Goal: Task Accomplishment & Management: Complete application form

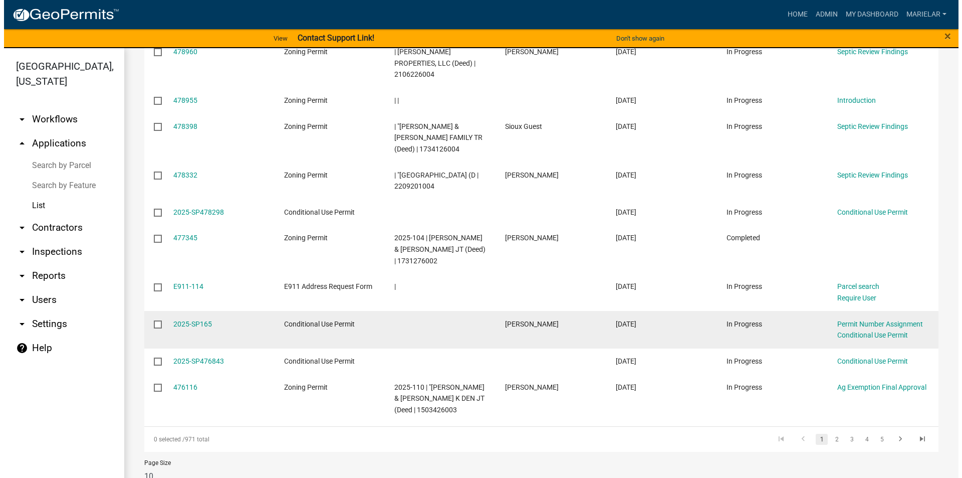
scroll to position [225, 0]
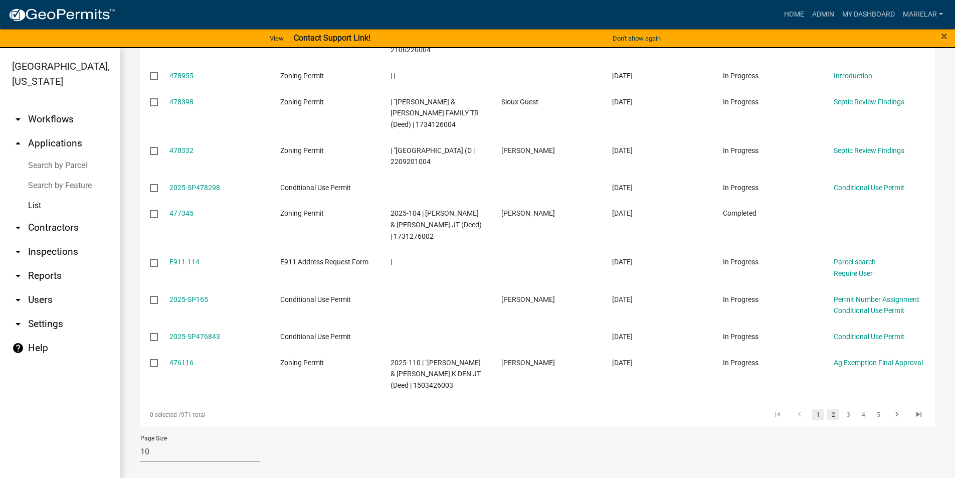
click at [827, 413] on link "2" at bounding box center [833, 414] width 12 height 11
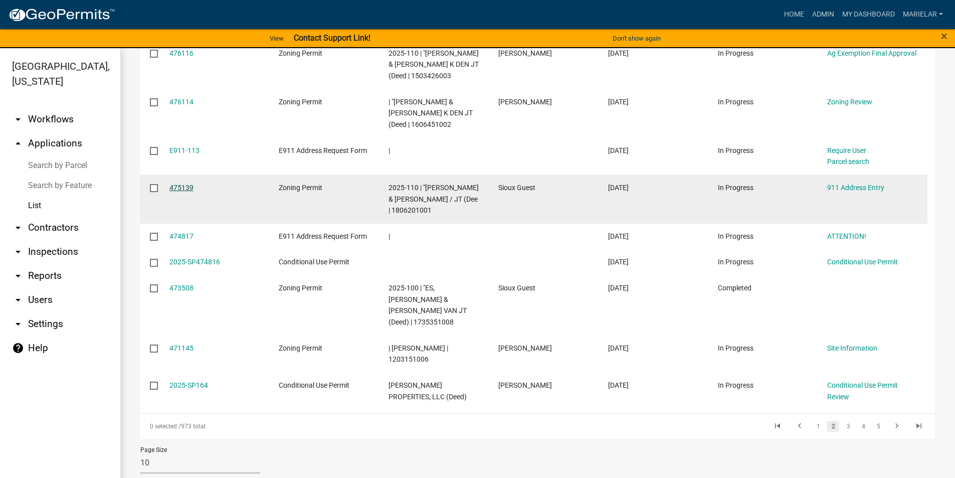
click at [189, 185] on link "475139" at bounding box center [181, 187] width 24 height 8
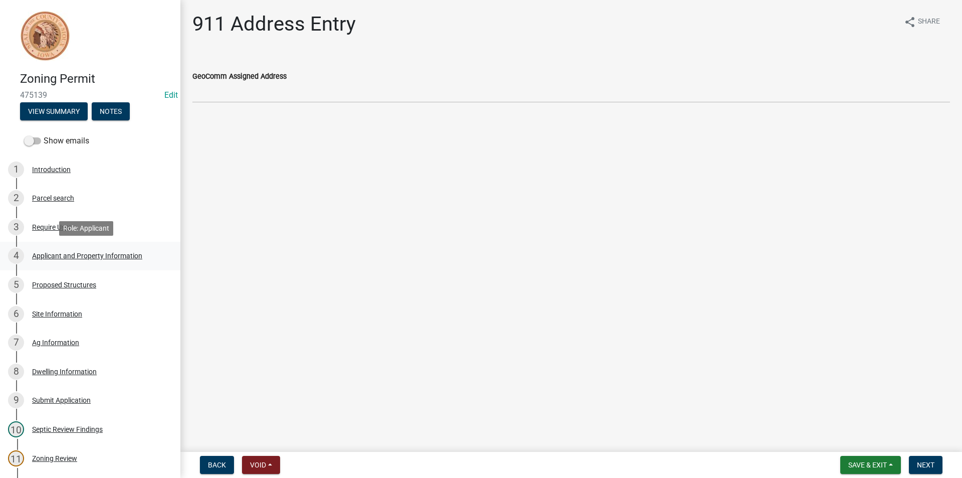
click at [116, 250] on div "4 Applicant and Property Information" at bounding box center [86, 256] width 156 height 16
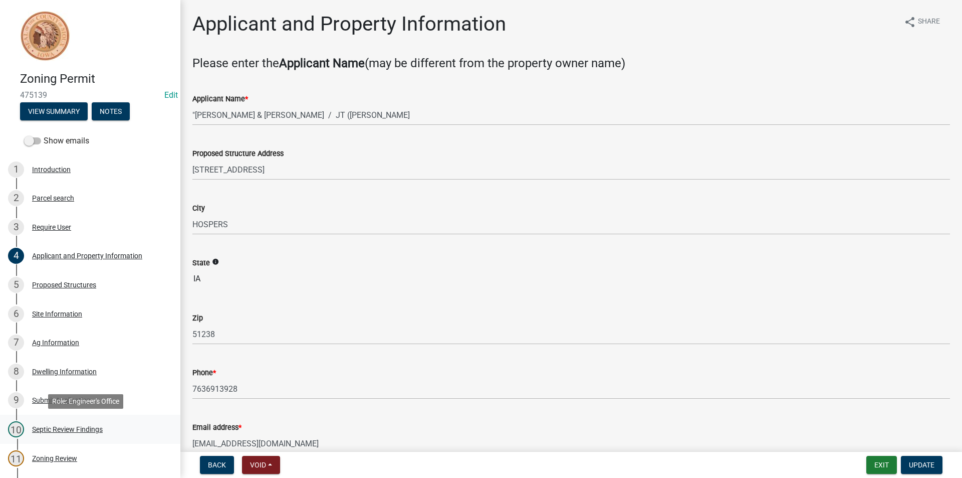
scroll to position [200, 0]
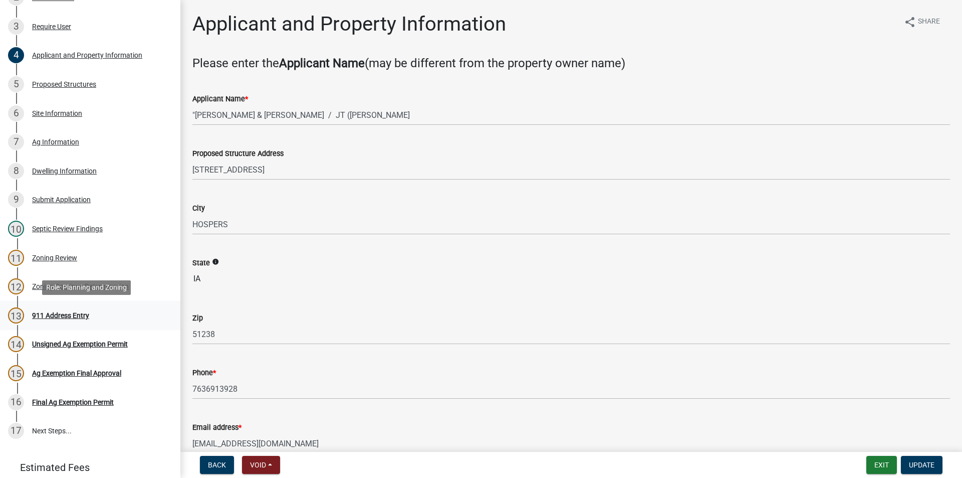
click at [62, 315] on div "911 Address Entry" at bounding box center [60, 315] width 57 height 7
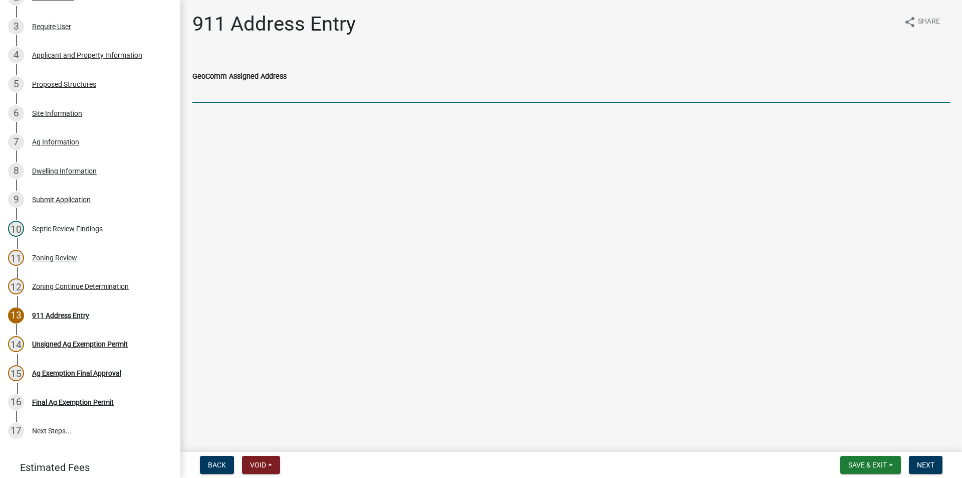
click at [244, 92] on input "GeoComm Assigned Address" at bounding box center [571, 92] width 758 height 21
type input "4153"
click at [125, 65] on link "4 Applicant and Property Information" at bounding box center [90, 55] width 180 height 29
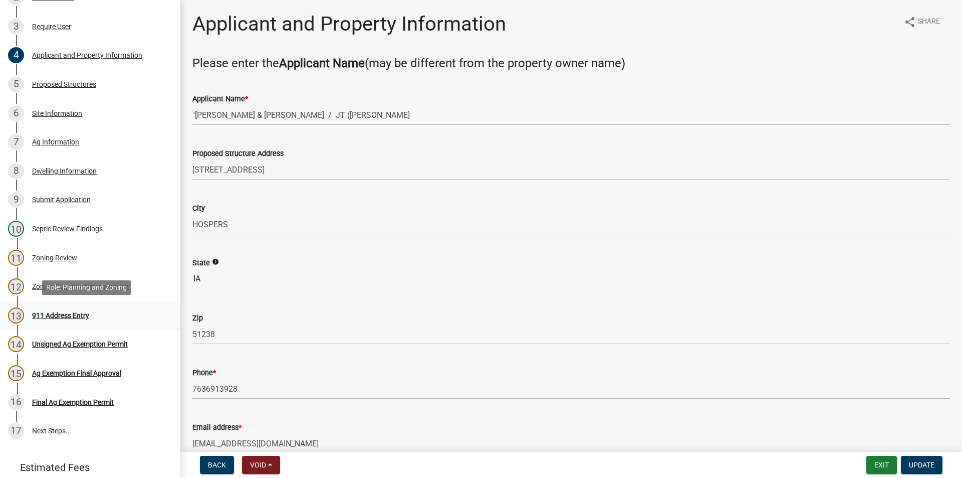
click at [69, 314] on div "911 Address Entry" at bounding box center [60, 315] width 57 height 7
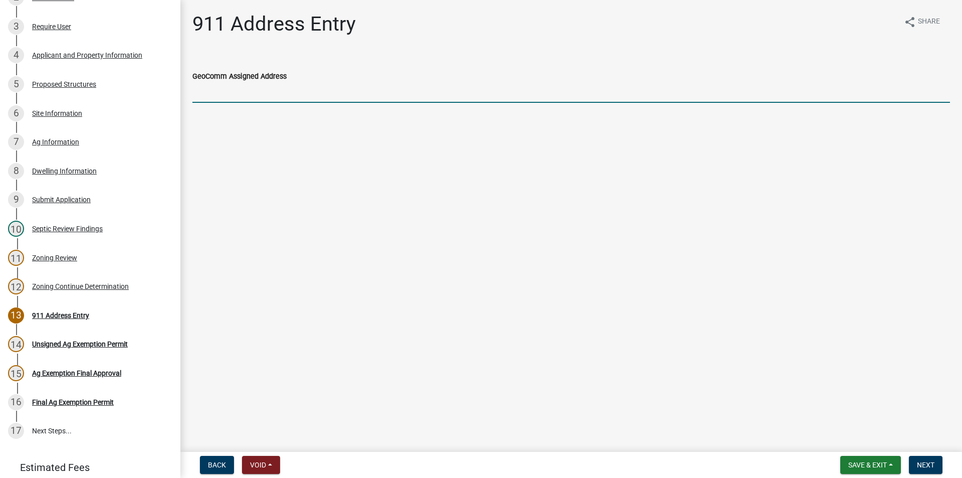
click at [222, 89] on input "GeoComm Assigned Address" at bounding box center [571, 92] width 758 height 21
type input "[STREET_ADDRESS]"
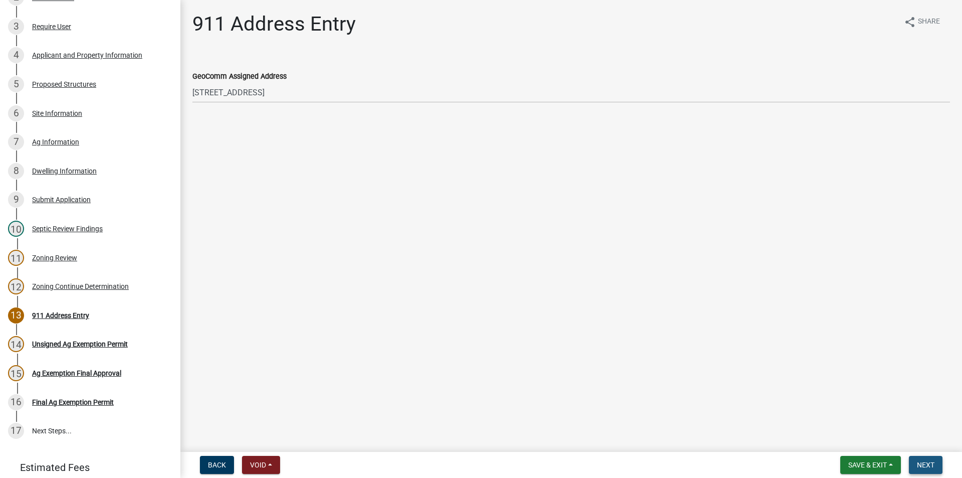
click at [921, 463] on span "Next" at bounding box center [926, 464] width 18 height 8
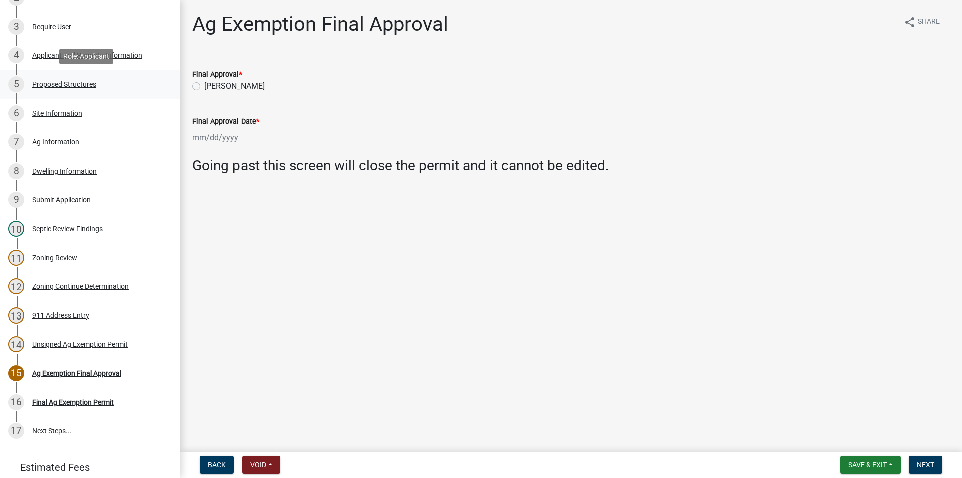
click at [79, 84] on div "Proposed Structures" at bounding box center [64, 84] width 64 height 7
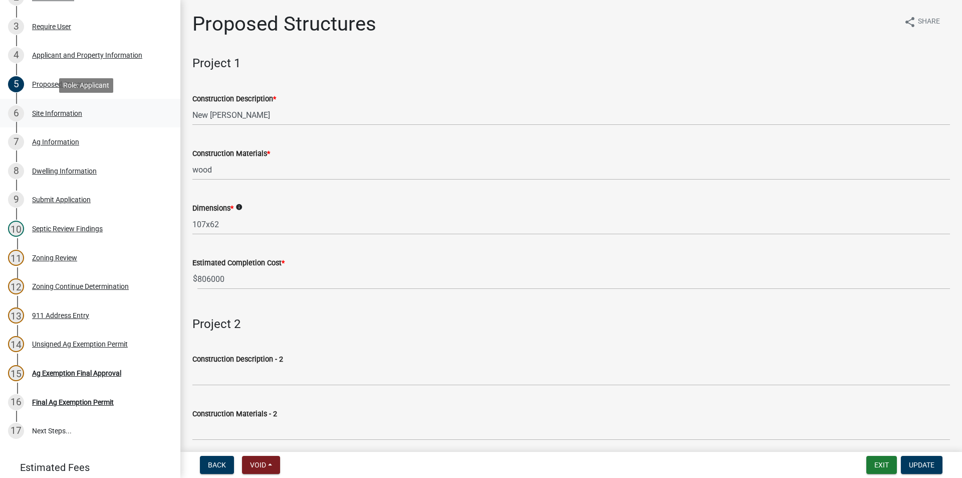
click at [76, 116] on div "Site Information" at bounding box center [57, 113] width 50 height 7
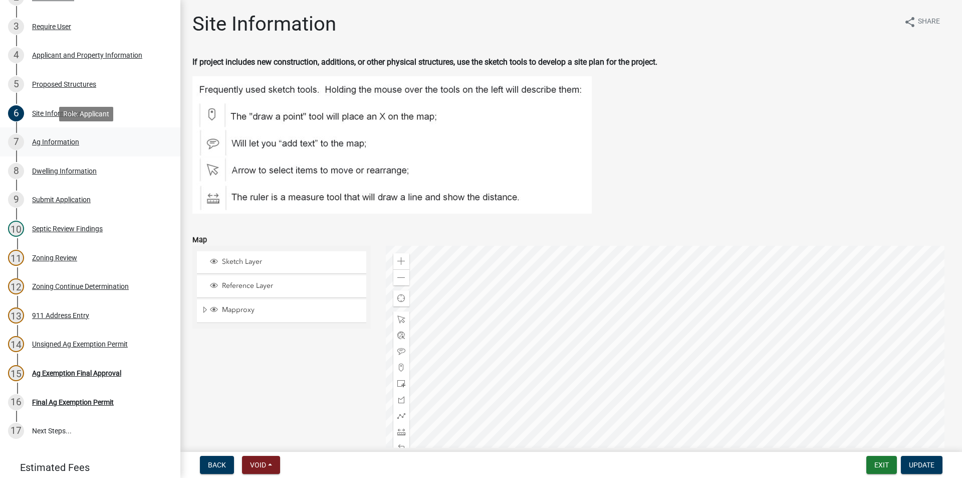
click at [71, 144] on div "Ag Information" at bounding box center [55, 141] width 47 height 7
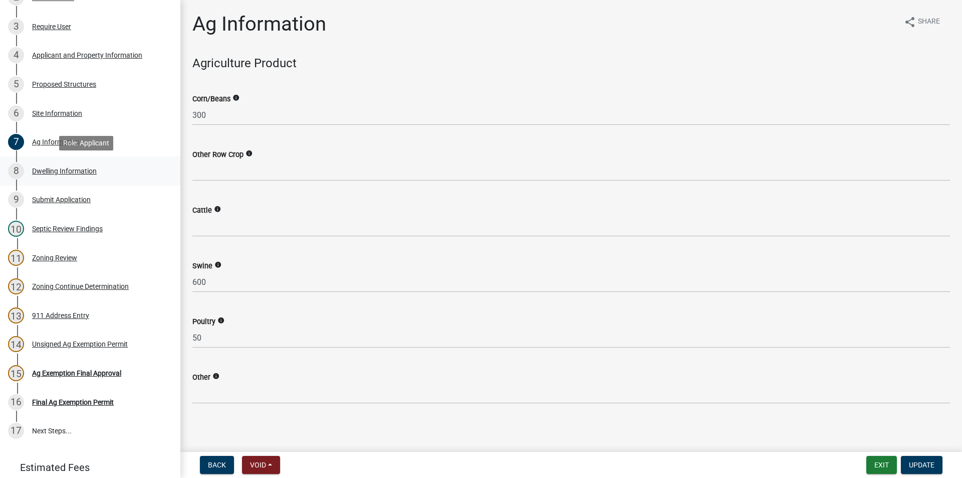
click at [71, 173] on div "Dwelling Information" at bounding box center [64, 170] width 65 height 7
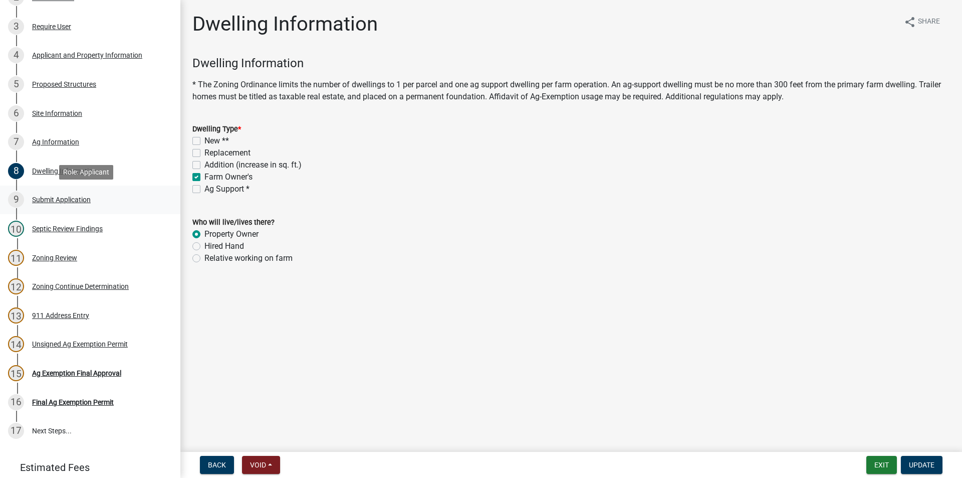
click at [74, 204] on div "9 Submit Application" at bounding box center [86, 199] width 156 height 16
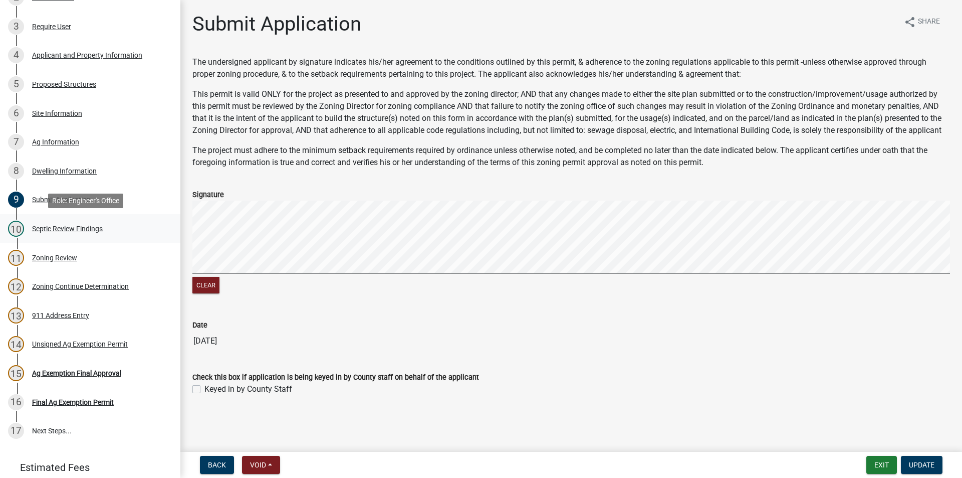
click at [71, 232] on div "10 Septic Review Findings" at bounding box center [86, 228] width 156 height 16
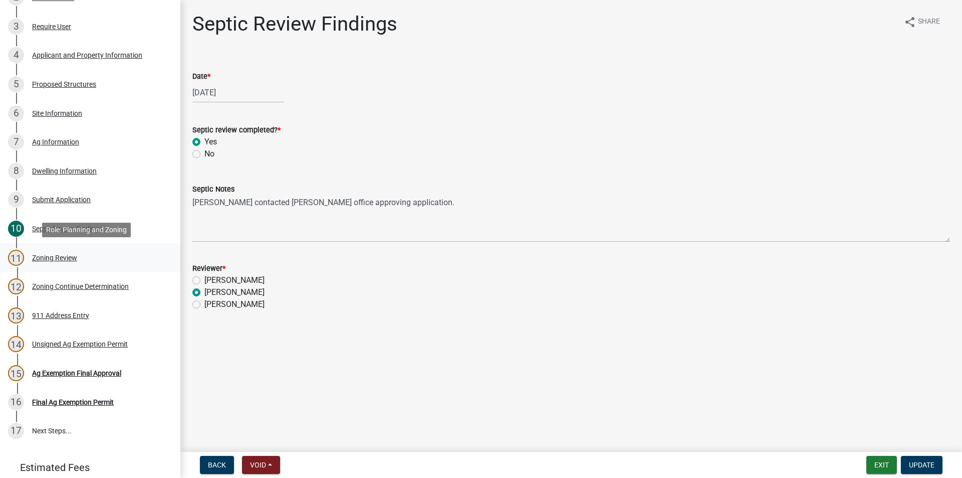
click at [64, 263] on div "11 Zoning Review" at bounding box center [86, 258] width 156 height 16
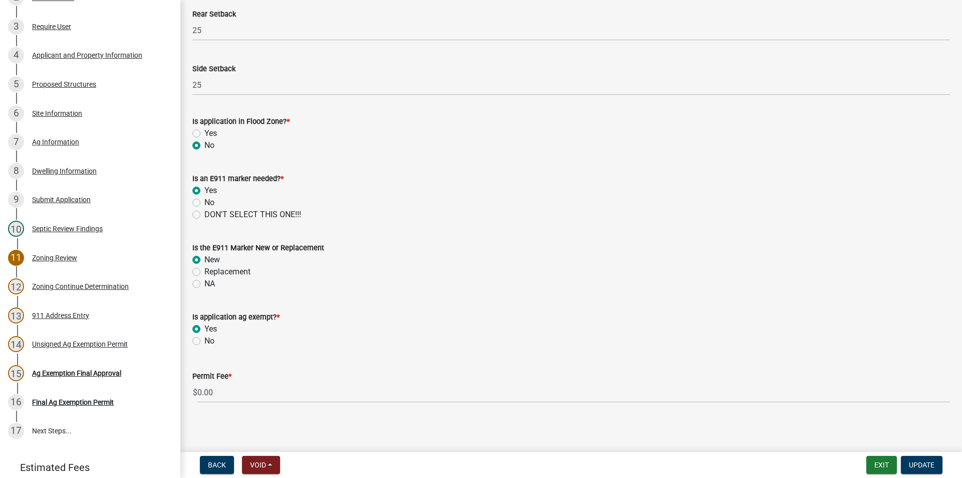
scroll to position [415, 0]
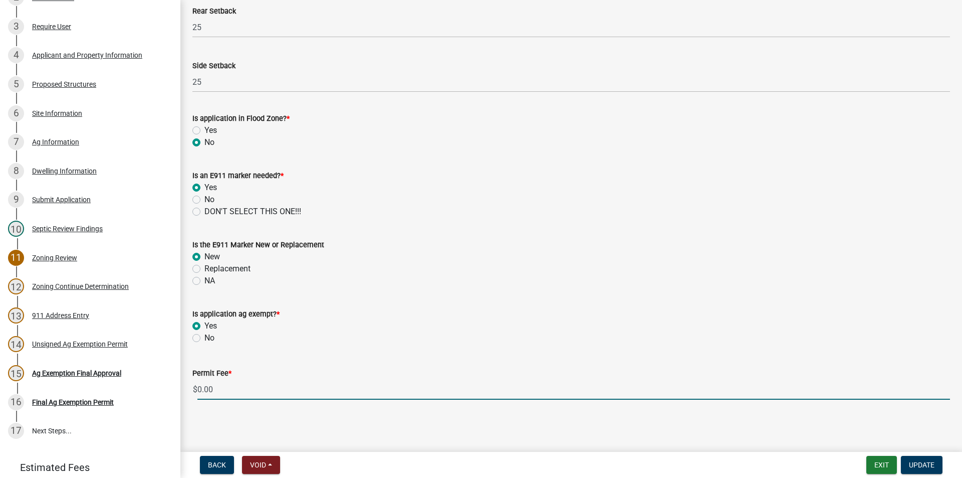
drag, startPoint x: 227, startPoint y: 393, endPoint x: 176, endPoint y: 393, distance: 51.1
click at [176, 393] on div "Zoning Permit 475139 Edit View Summary Notes Show emails 1 Introduction 2 Parce…" at bounding box center [481, 239] width 962 height 478
type input "100.00"
click at [934, 469] on button "Update" at bounding box center [922, 464] width 42 height 18
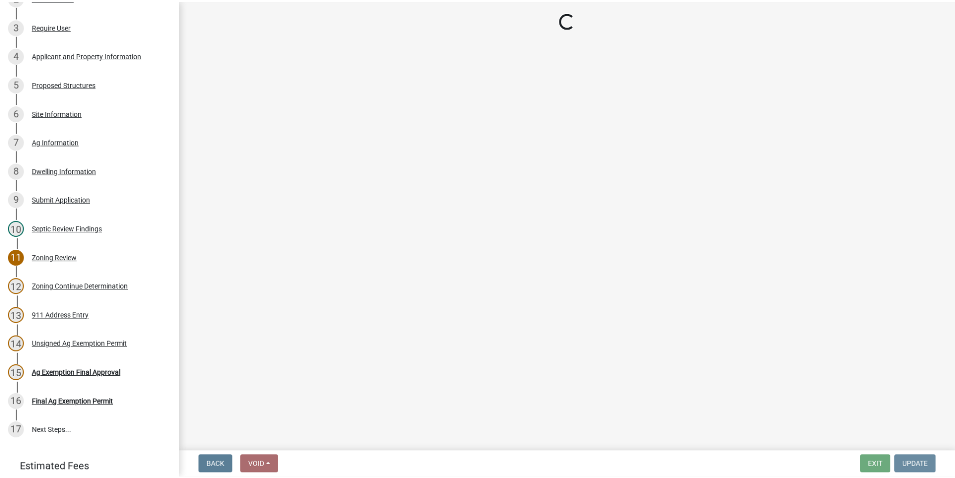
scroll to position [0, 0]
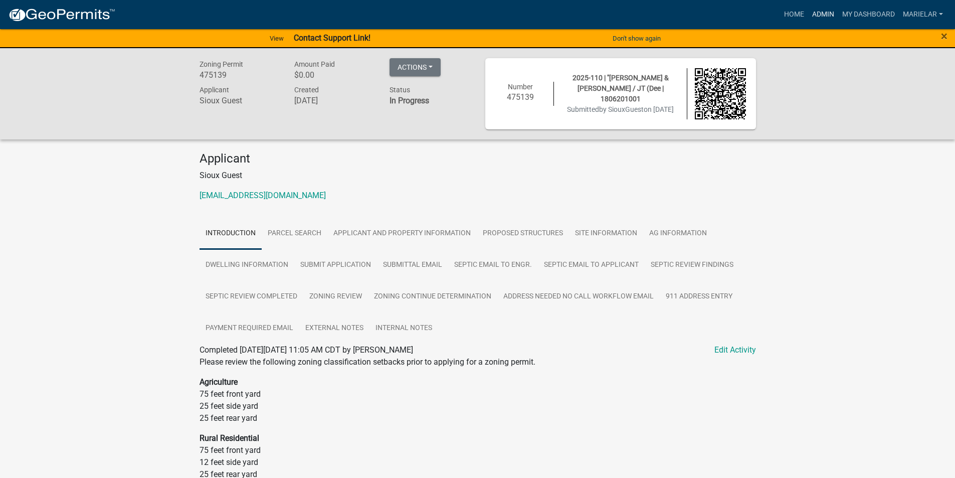
drag, startPoint x: 828, startPoint y: 12, endPoint x: 818, endPoint y: 11, distance: 10.1
click at [818, 11] on link "Admin" at bounding box center [823, 14] width 30 height 19
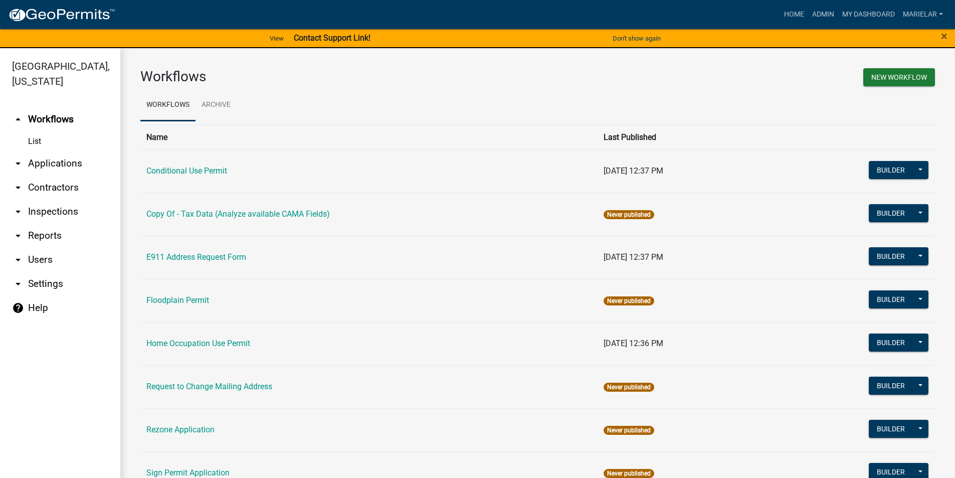
click at [12, 157] on icon "arrow_drop_down" at bounding box center [18, 163] width 12 height 12
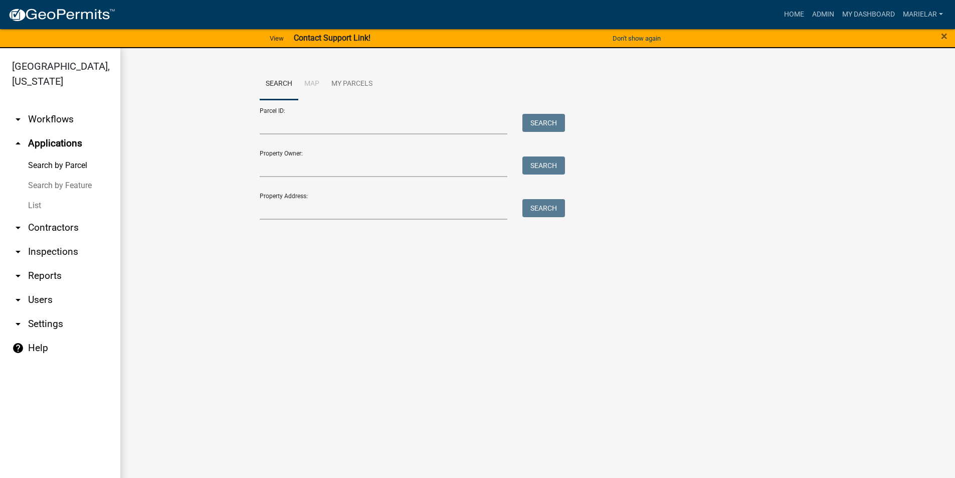
click at [38, 195] on link "List" at bounding box center [60, 205] width 120 height 20
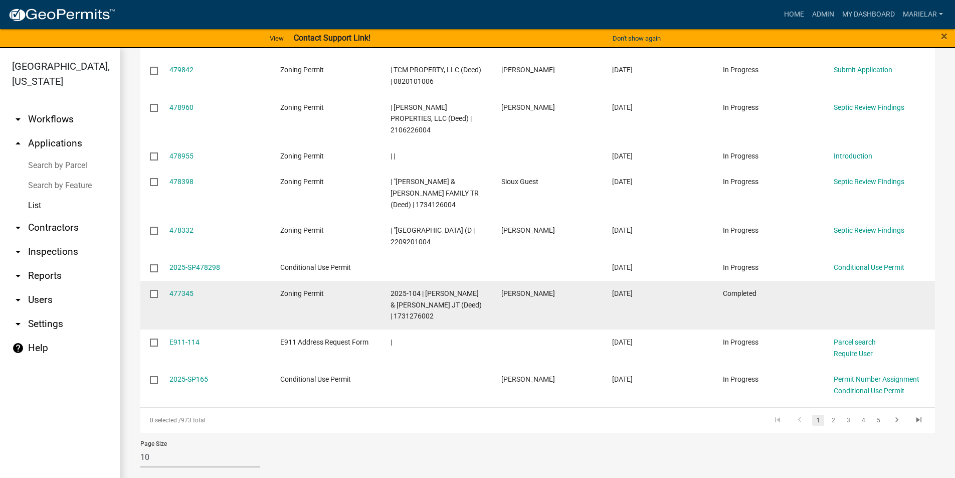
scroll to position [225, 0]
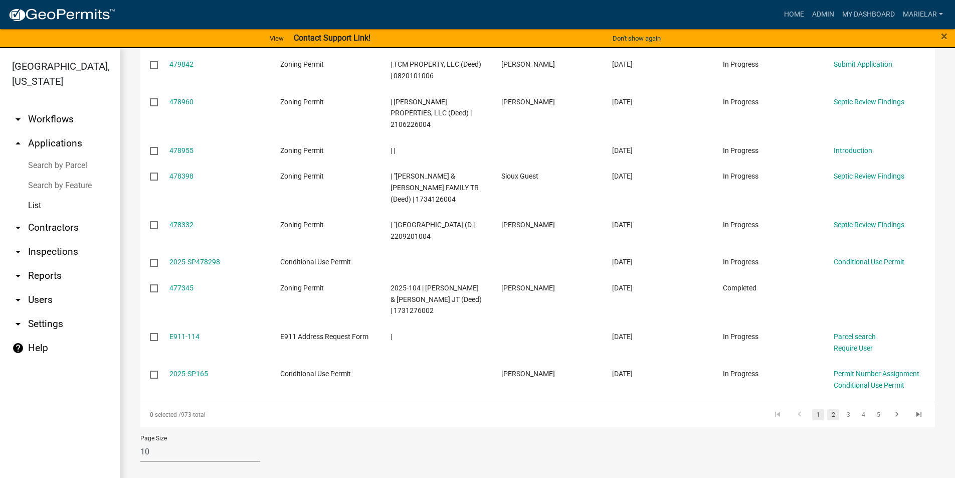
click at [827, 414] on link "2" at bounding box center [833, 414] width 12 height 11
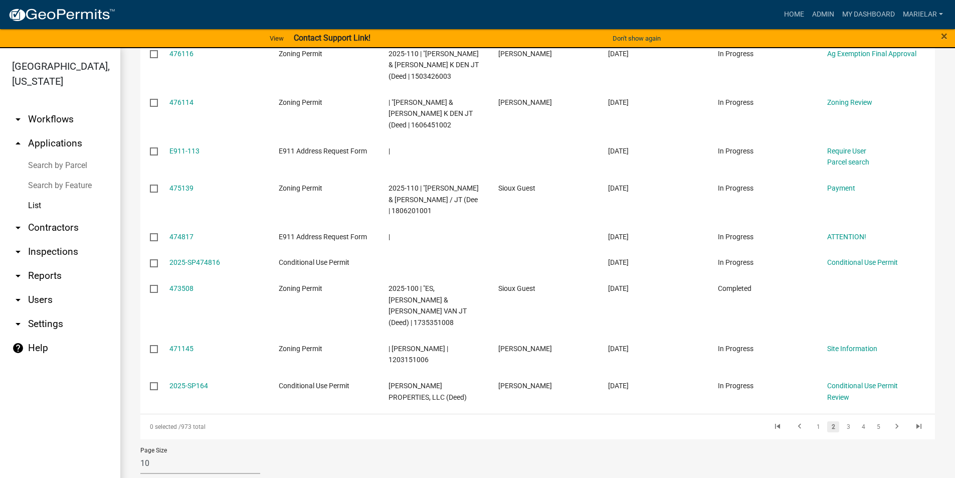
scroll to position [225, 0]
click at [842, 420] on link "3" at bounding box center [848, 425] width 12 height 11
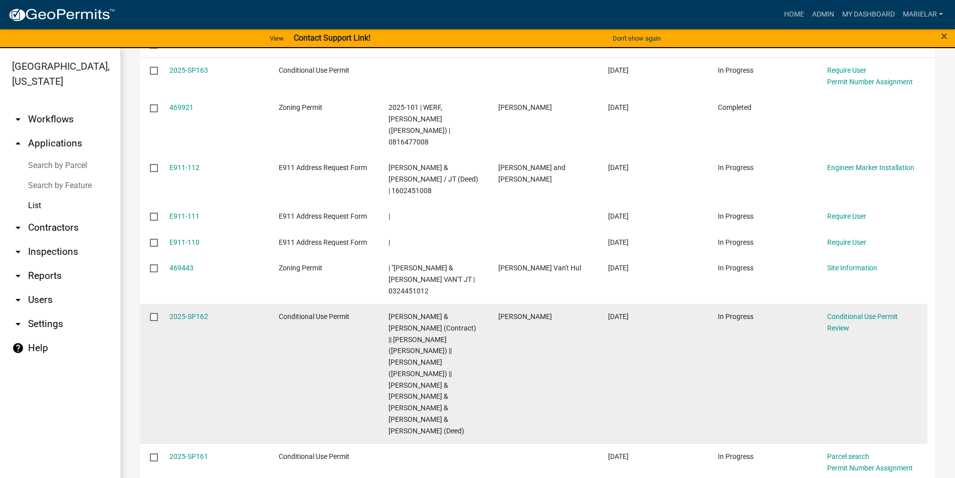
scroll to position [32, 0]
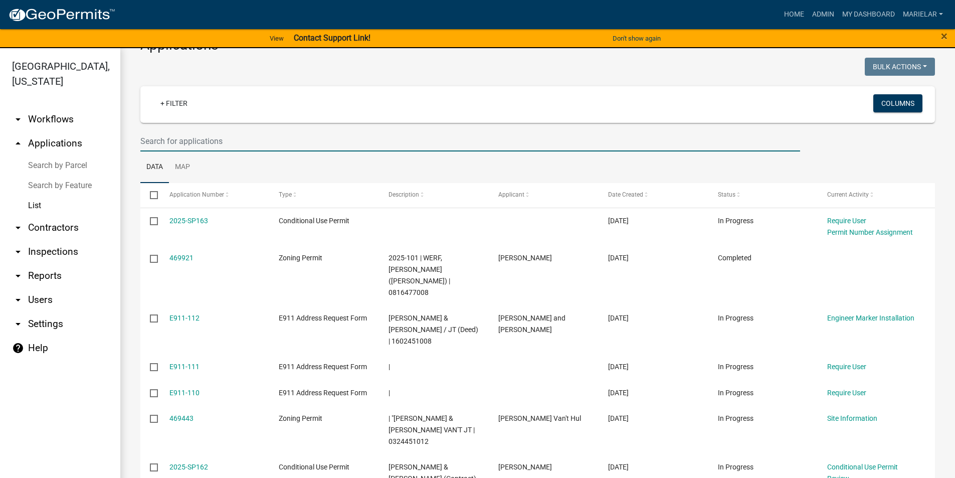
click at [236, 144] on input "text" at bounding box center [469, 141] width 659 height 21
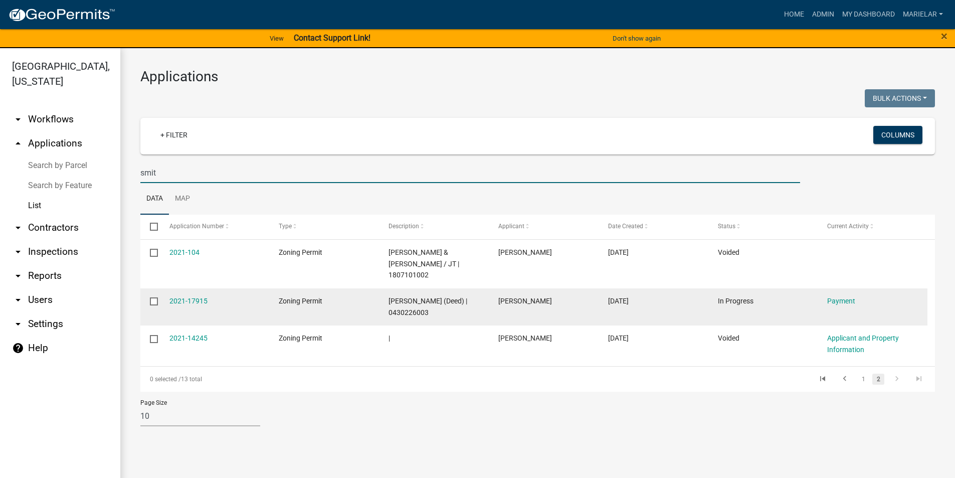
scroll to position [0, 0]
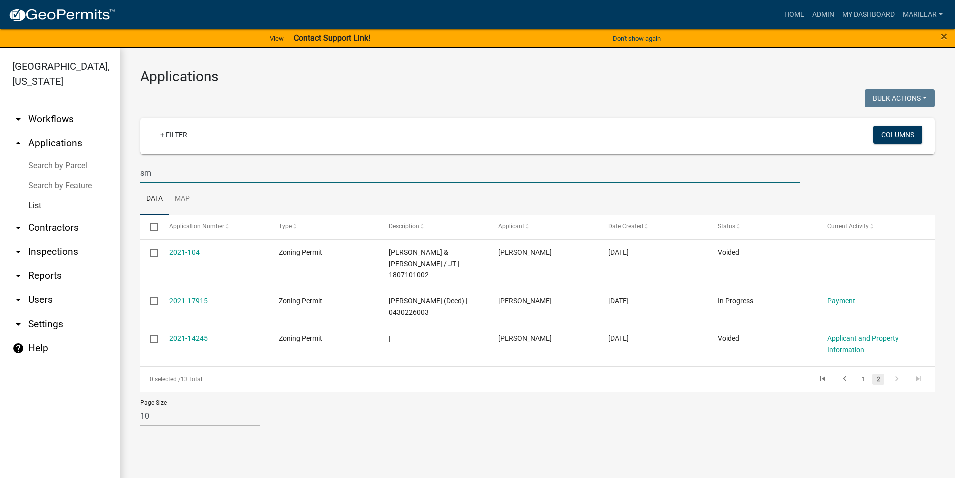
type input "s"
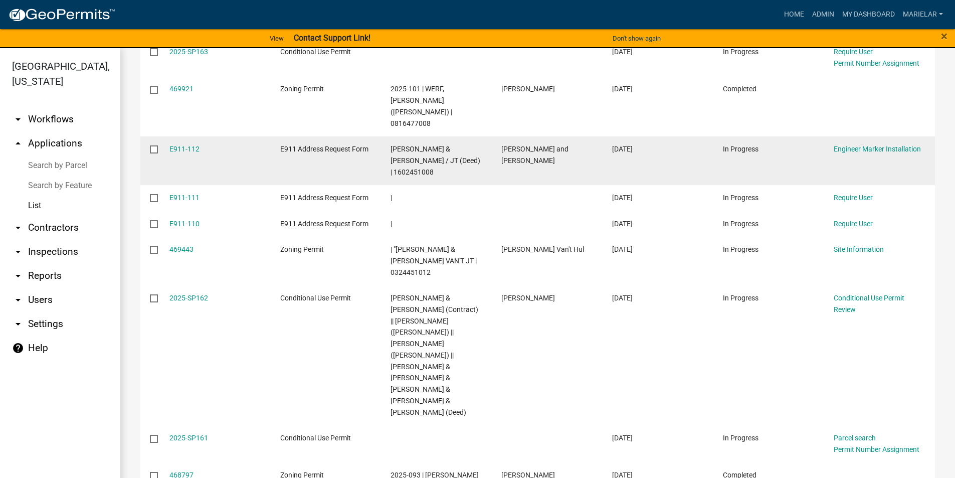
scroll to position [282, 0]
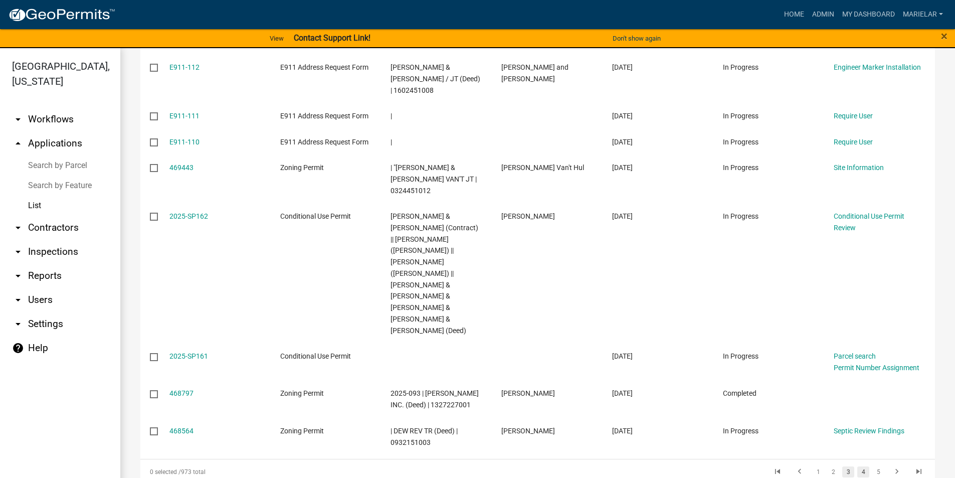
click at [859, 466] on link "4" at bounding box center [863, 471] width 12 height 11
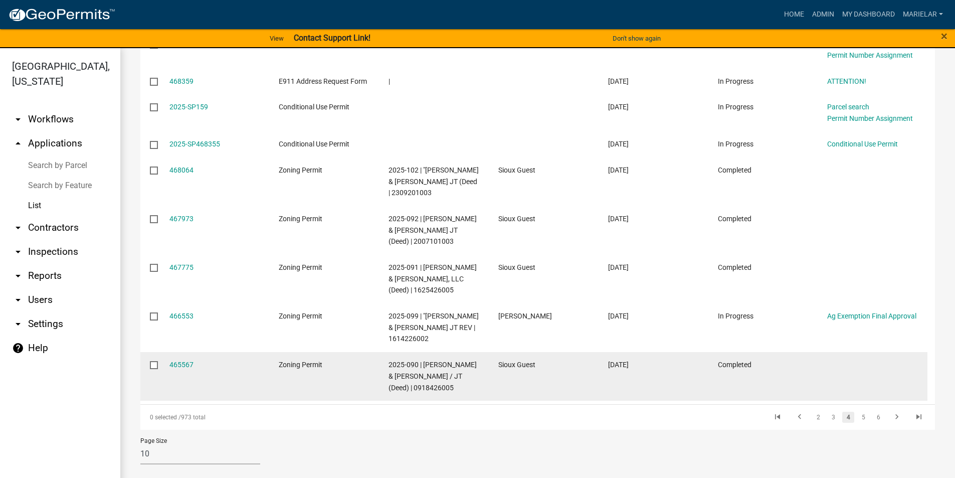
scroll to position [248, 0]
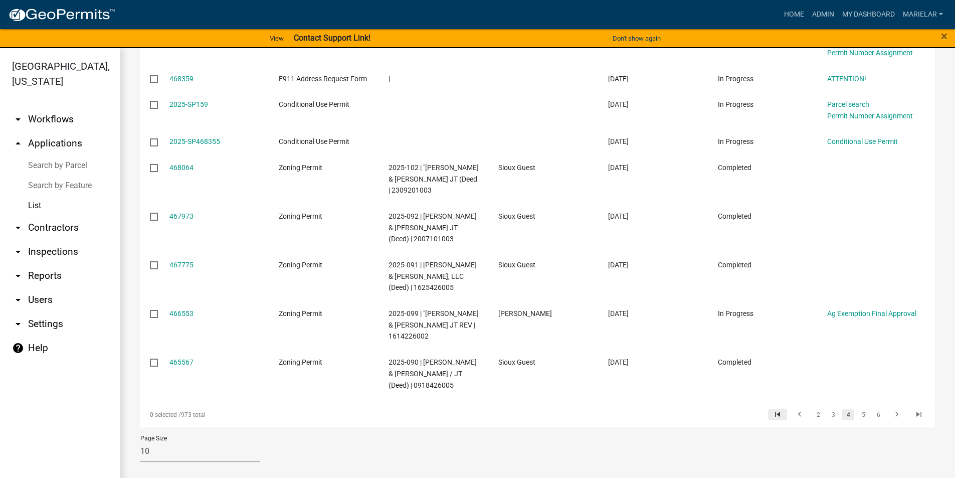
click at [771, 417] on icon "go to first page" at bounding box center [777, 415] width 13 height 12
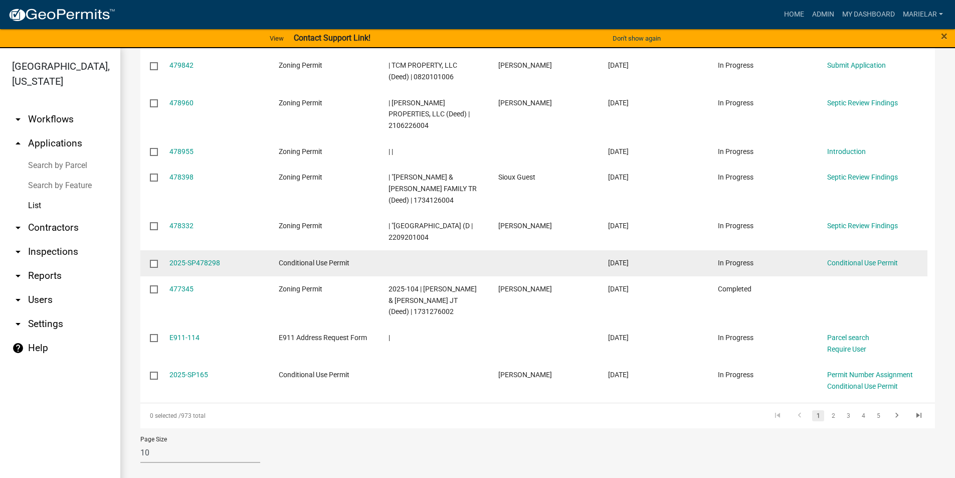
scroll to position [225, 0]
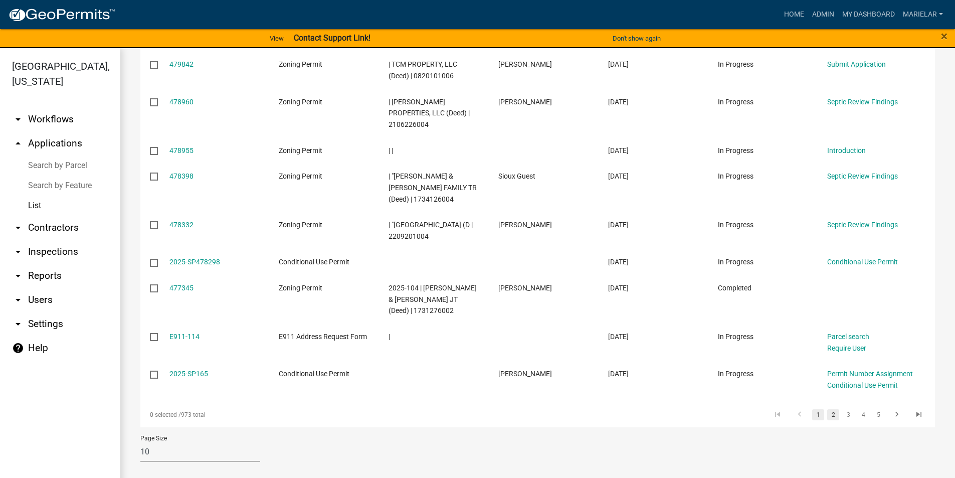
click at [827, 416] on link "2" at bounding box center [833, 414] width 12 height 11
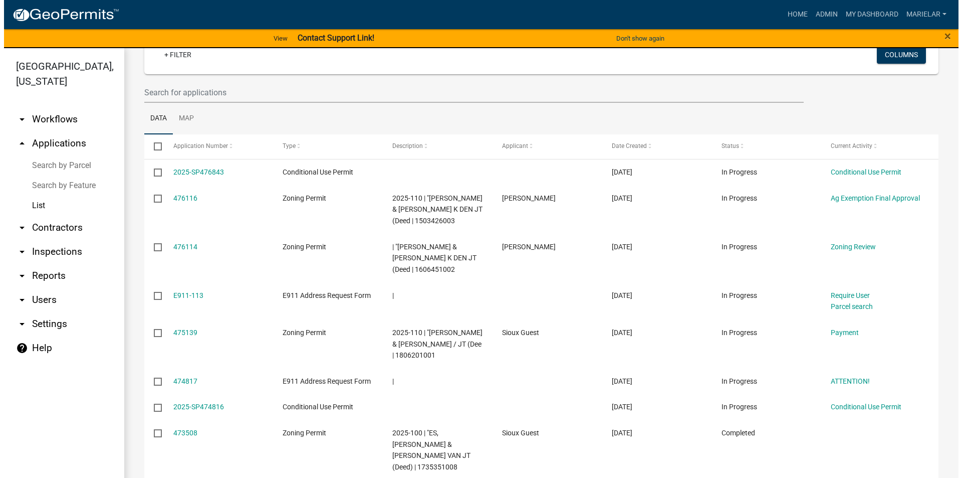
scroll to position [75, 0]
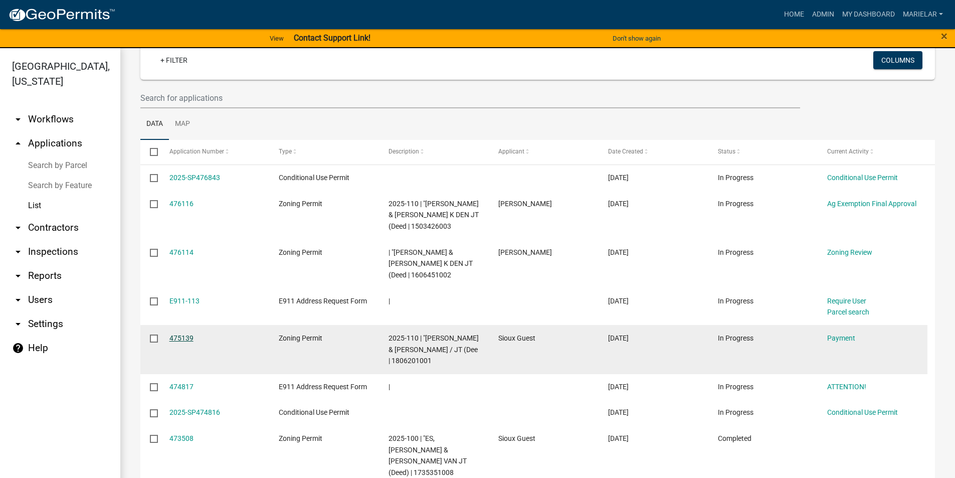
click at [188, 337] on link "475139" at bounding box center [181, 338] width 24 height 8
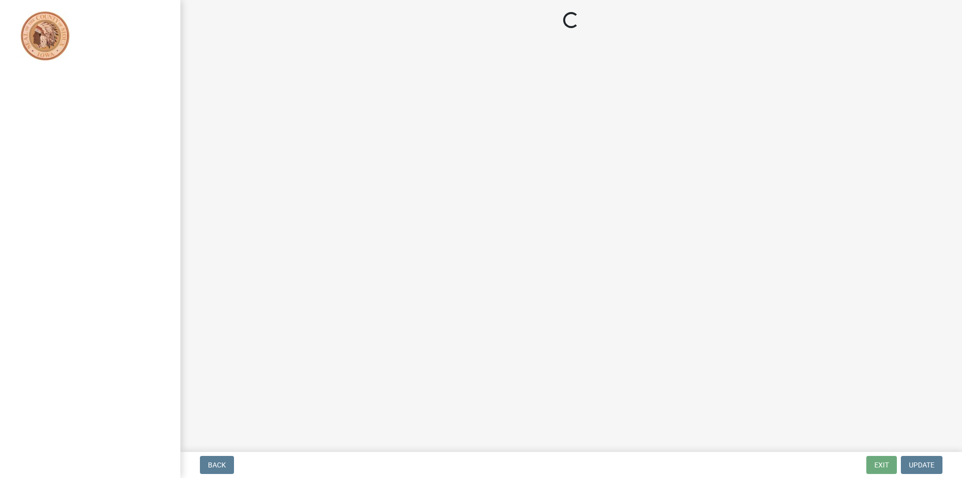
select select "3: 3"
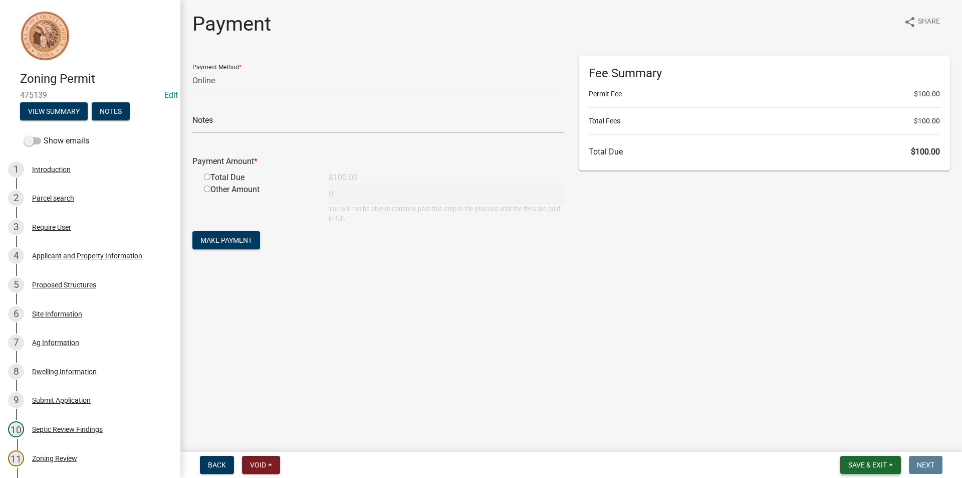
click at [860, 462] on span "Save & Exit" at bounding box center [867, 464] width 39 height 8
click at [867, 443] on button "Save & Exit" at bounding box center [861, 438] width 80 height 24
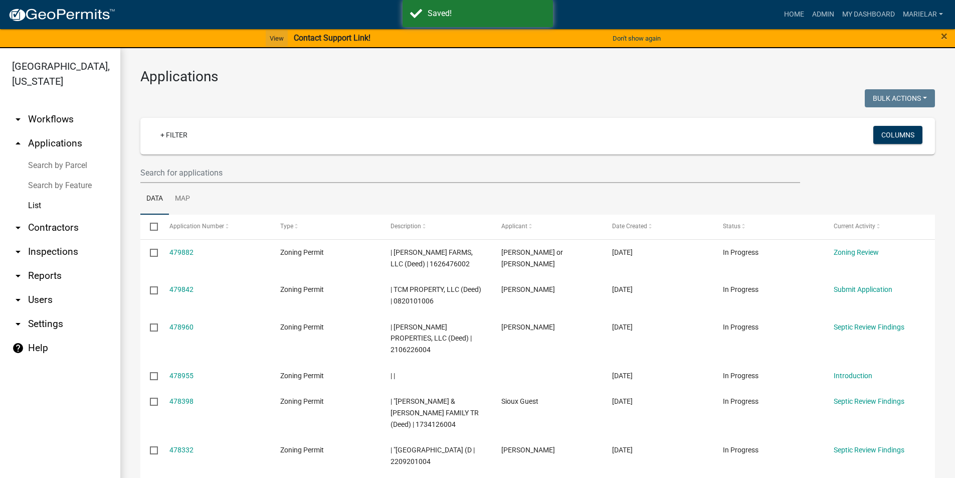
click at [278, 39] on link "View" at bounding box center [277, 38] width 22 height 17
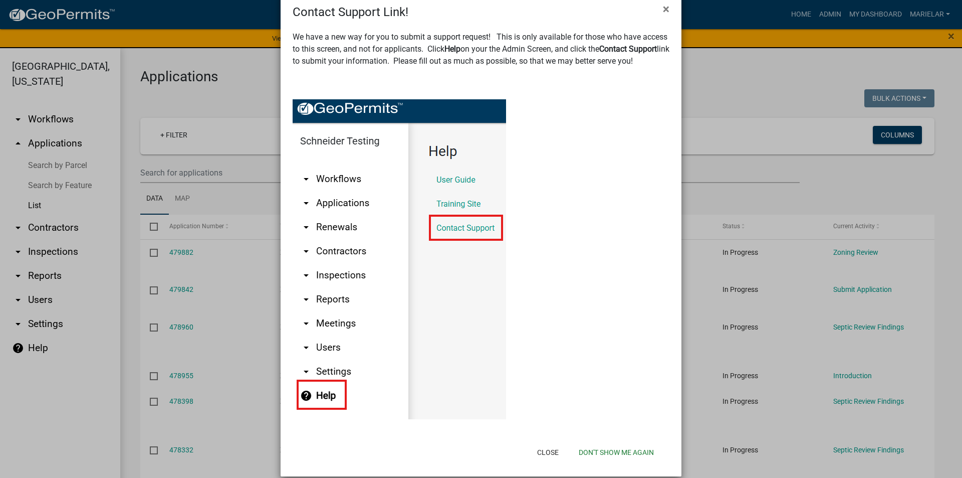
scroll to position [36, 0]
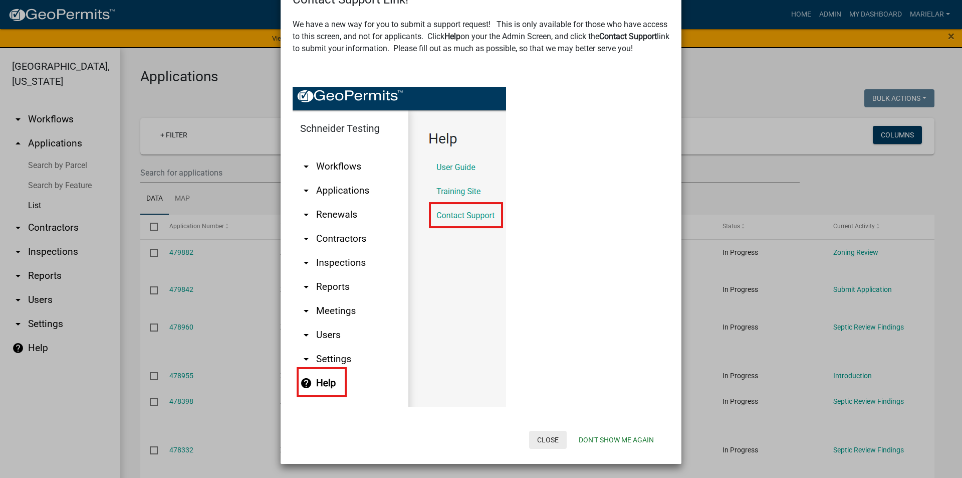
click at [548, 441] on button "Close" at bounding box center [548, 439] width 38 height 18
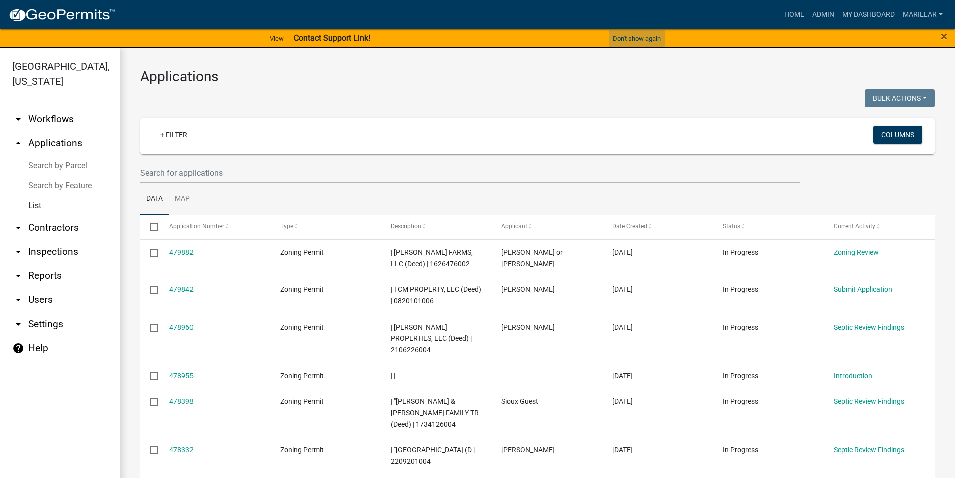
click at [652, 39] on button "Don't show again" at bounding box center [636, 38] width 56 height 17
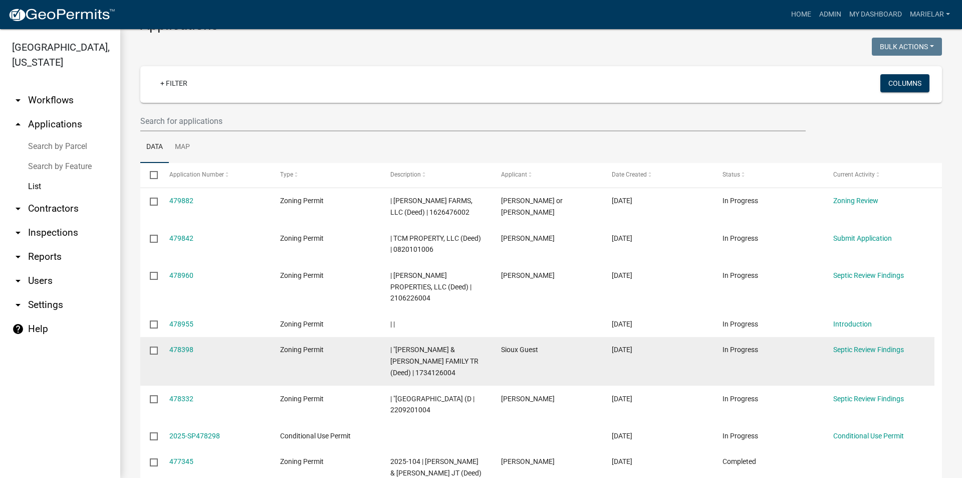
scroll to position [50, 0]
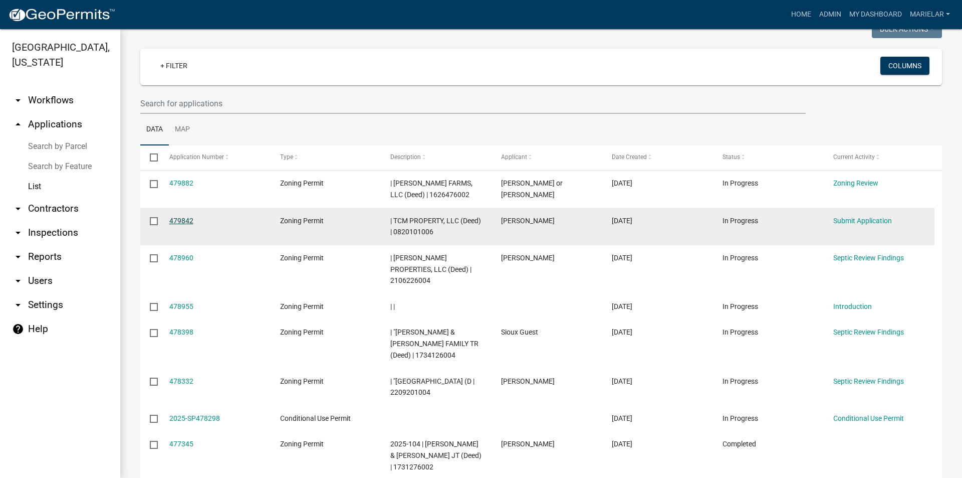
click at [172, 217] on link "479842" at bounding box center [181, 220] width 24 height 8
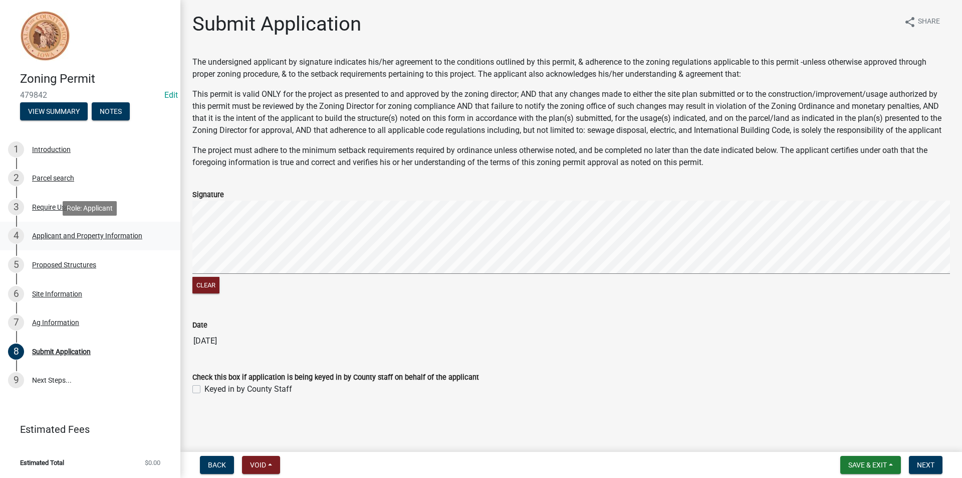
click at [87, 235] on div "Applicant and Property Information" at bounding box center [87, 235] width 110 height 7
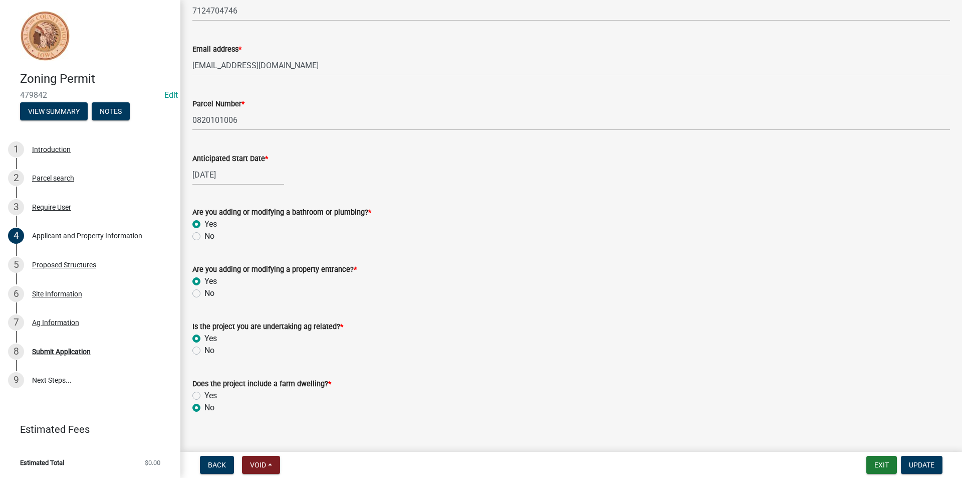
scroll to position [392, 0]
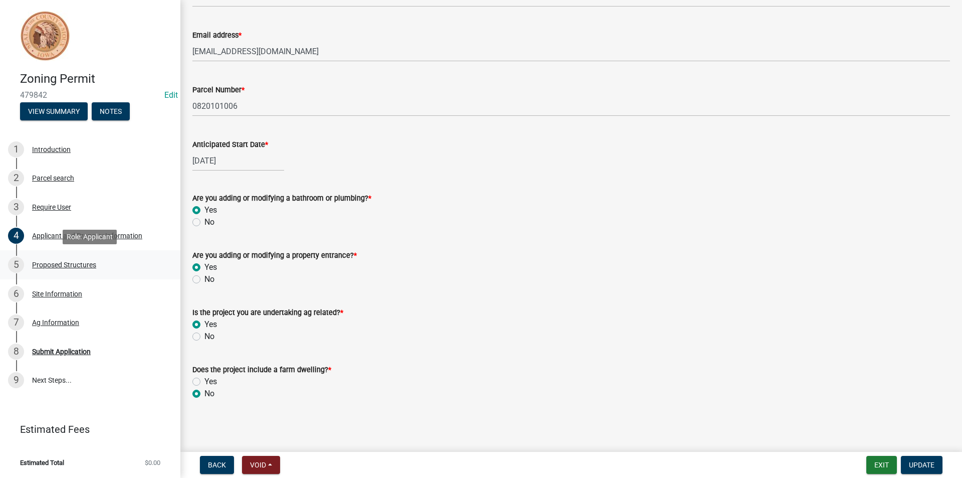
click at [83, 269] on div "5 Proposed Structures" at bounding box center [86, 265] width 156 height 16
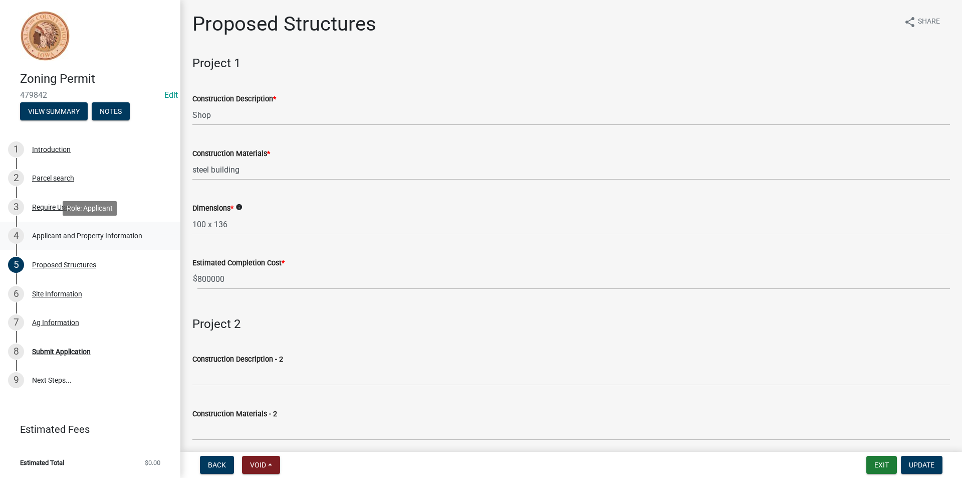
click at [79, 232] on div "Applicant and Property Information" at bounding box center [87, 235] width 110 height 7
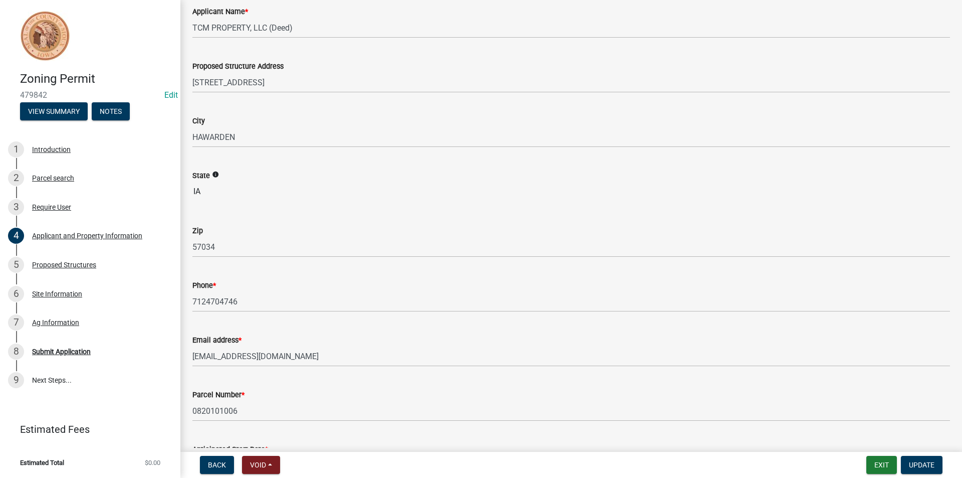
scroll to position [150, 0]
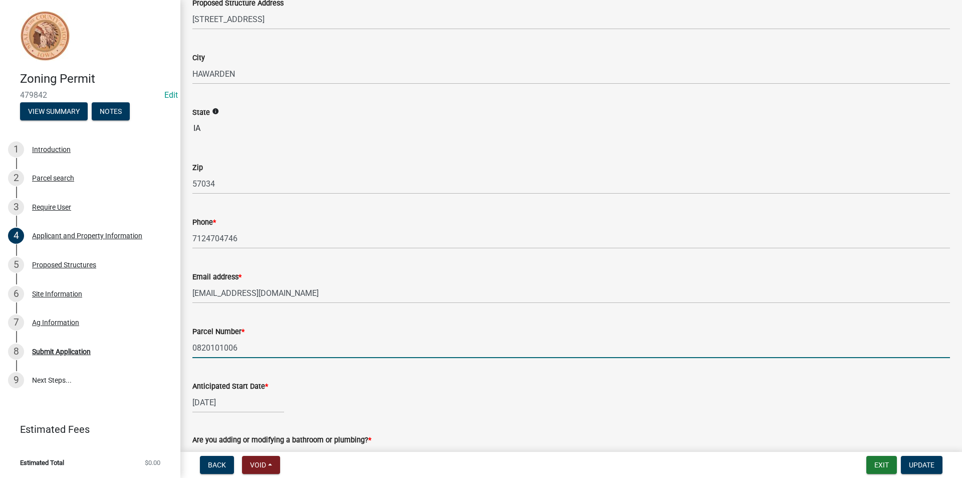
click at [219, 347] on input "0820101006" at bounding box center [571, 347] width 758 height 21
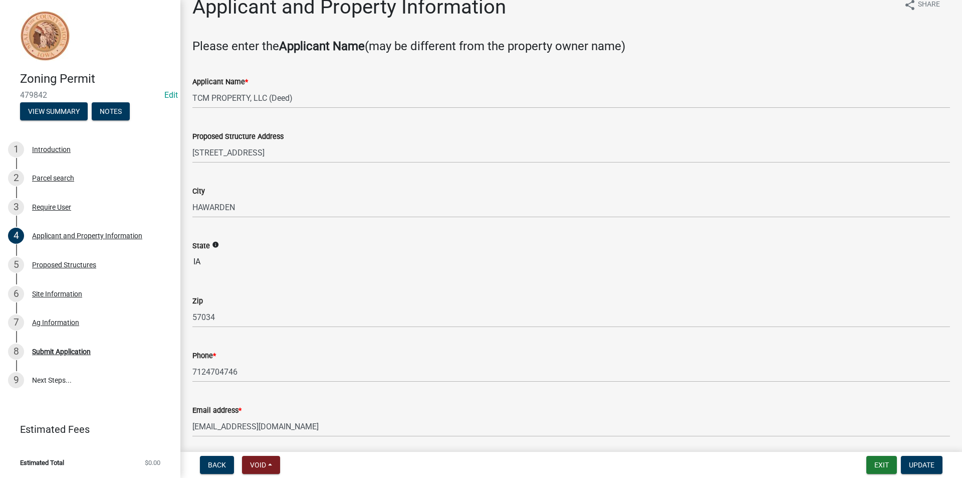
scroll to position [0, 0]
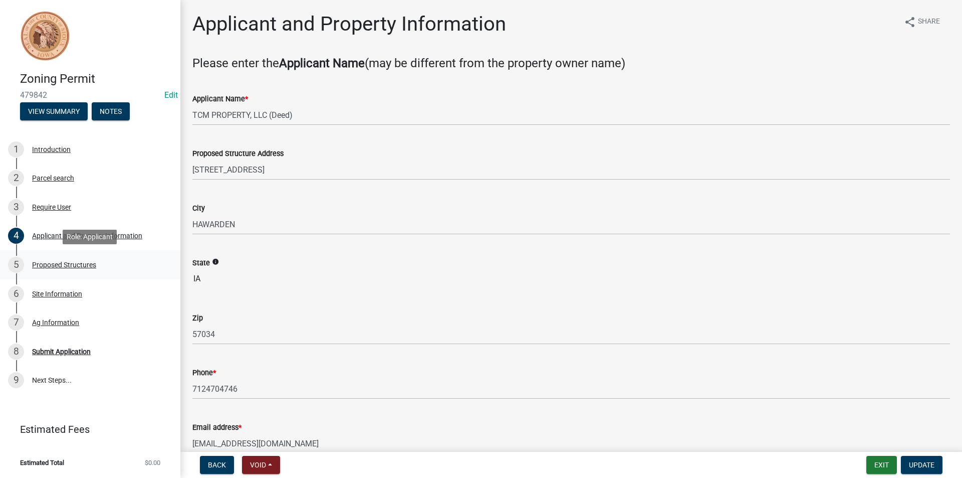
click at [59, 264] on div "Proposed Structures" at bounding box center [64, 264] width 64 height 7
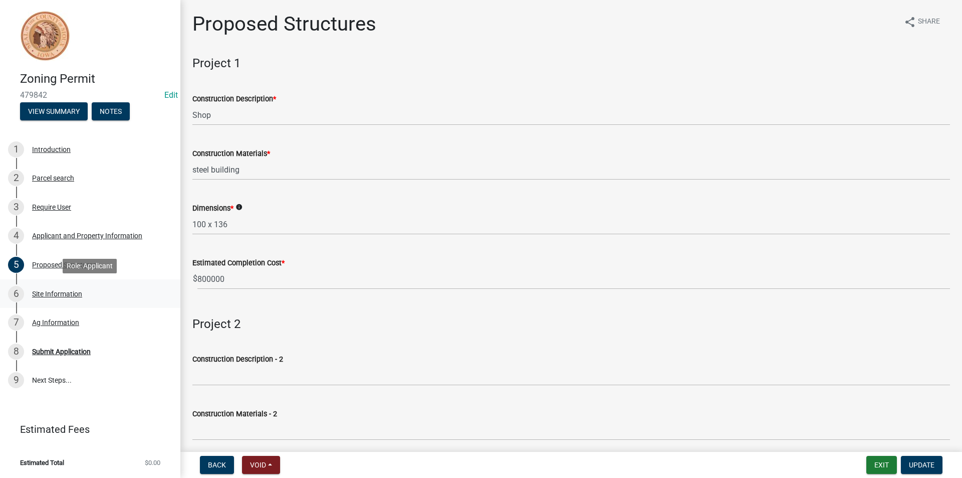
click at [67, 304] on link "6 Site Information" at bounding box center [90, 293] width 180 height 29
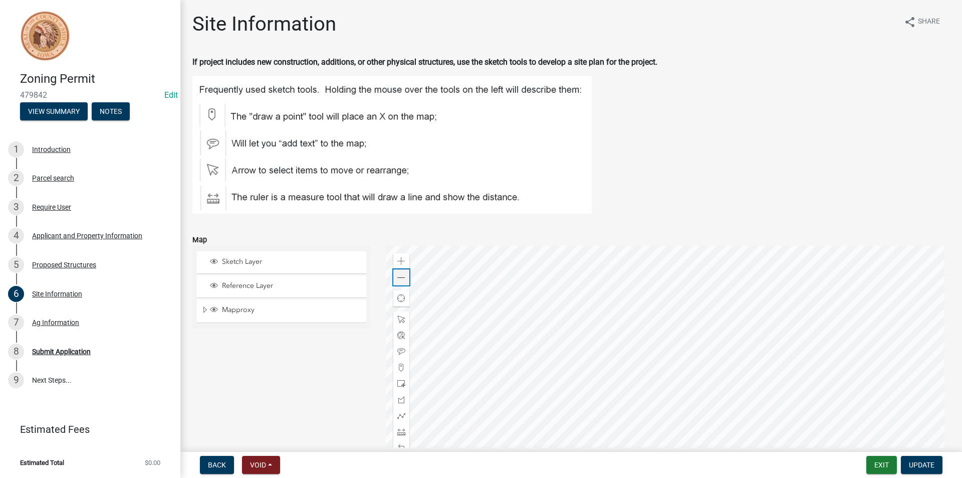
click at [393, 278] on div "Zoom out" at bounding box center [401, 277] width 16 height 16
click at [398, 278] on span at bounding box center [401, 278] width 8 height 8
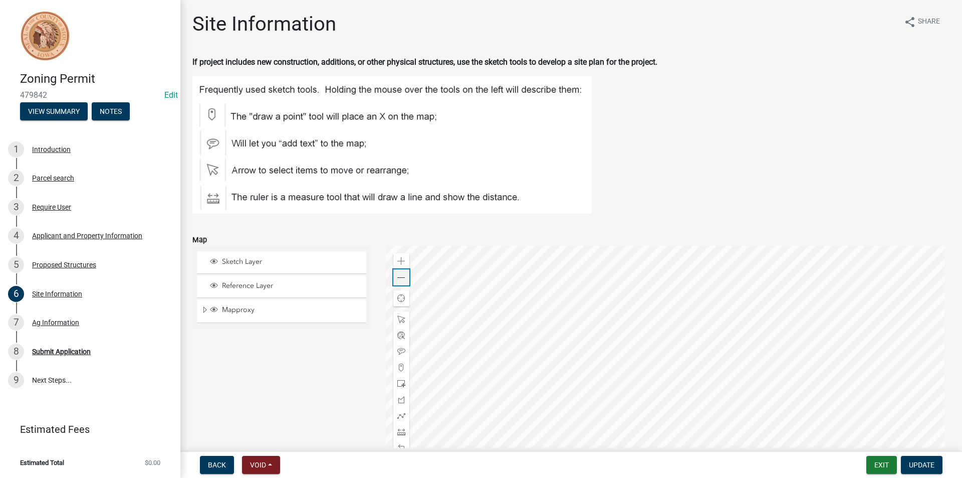
click at [398, 278] on span at bounding box center [401, 278] width 8 height 8
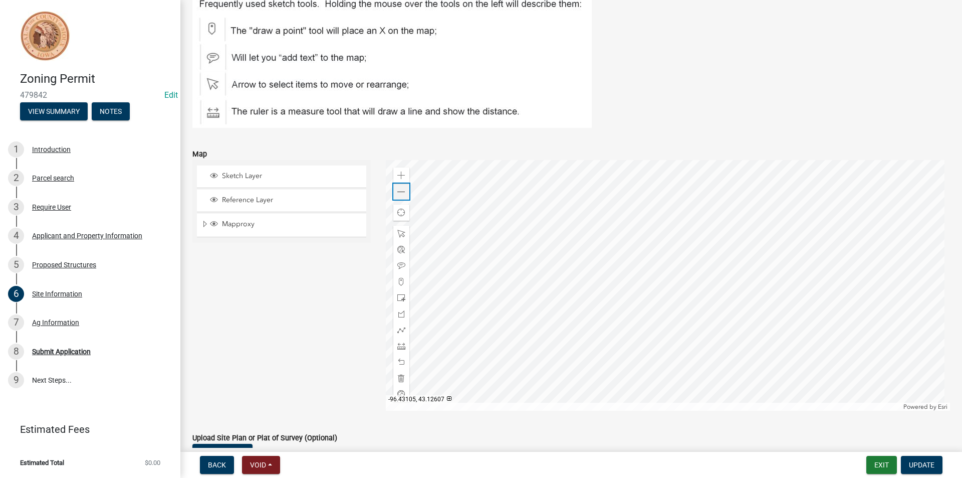
scroll to position [170, 0]
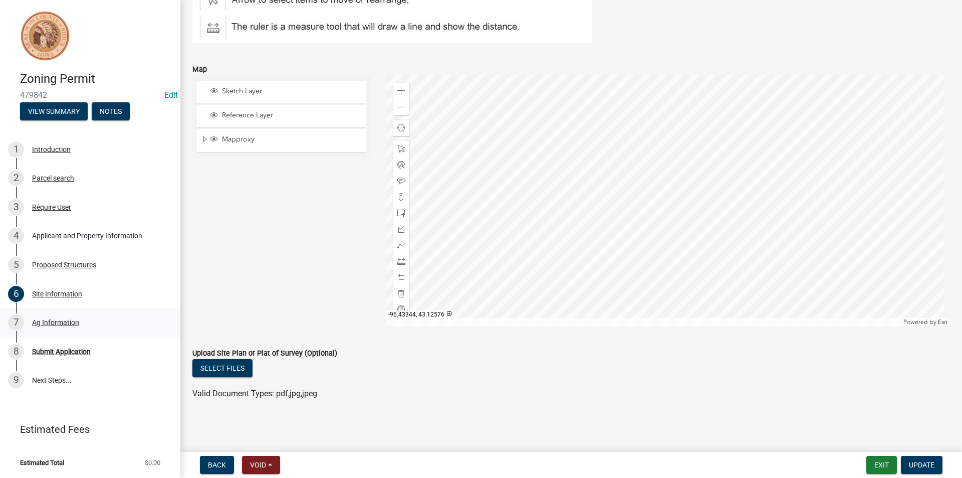
click at [62, 316] on div "7 Ag Information" at bounding box center [86, 322] width 156 height 16
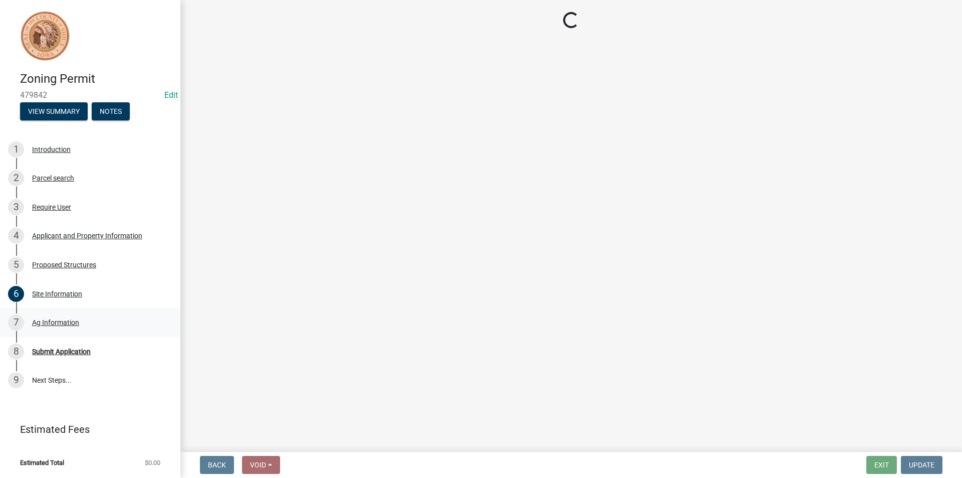
scroll to position [0, 0]
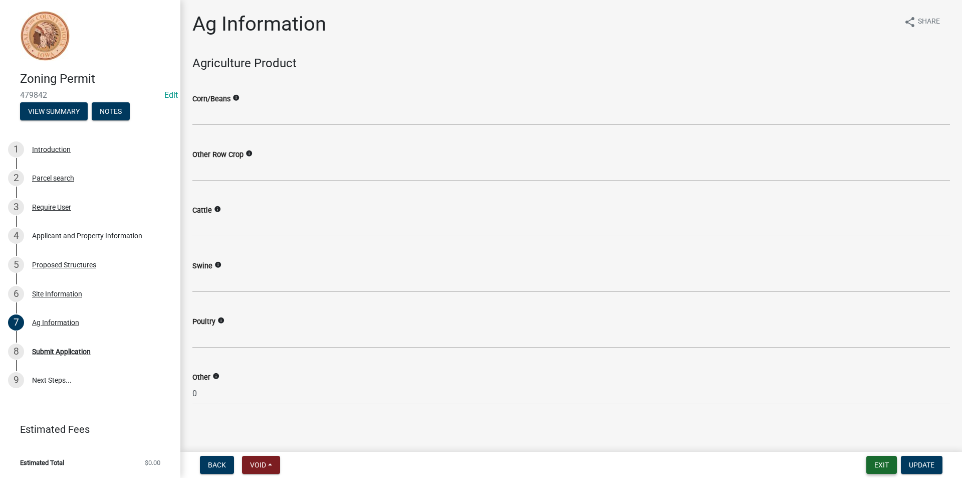
click at [878, 461] on button "Exit" at bounding box center [881, 464] width 31 height 18
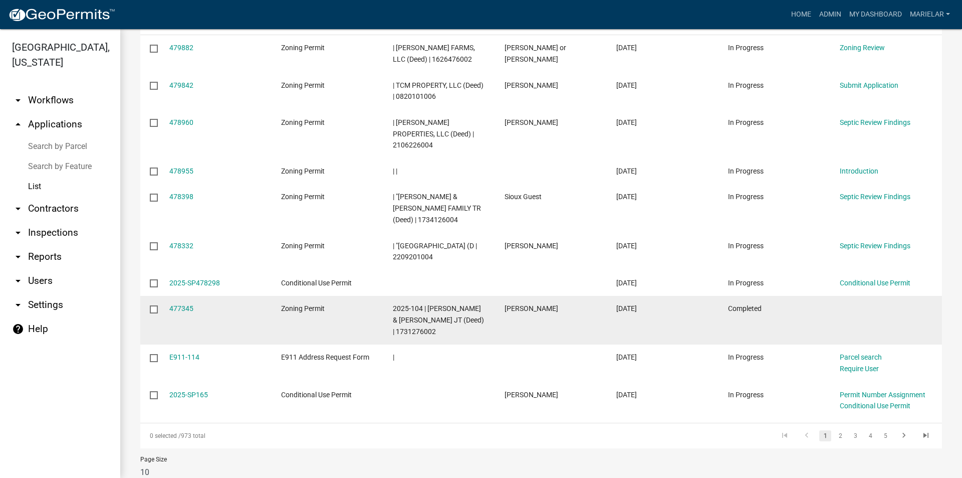
scroll to position [218, 0]
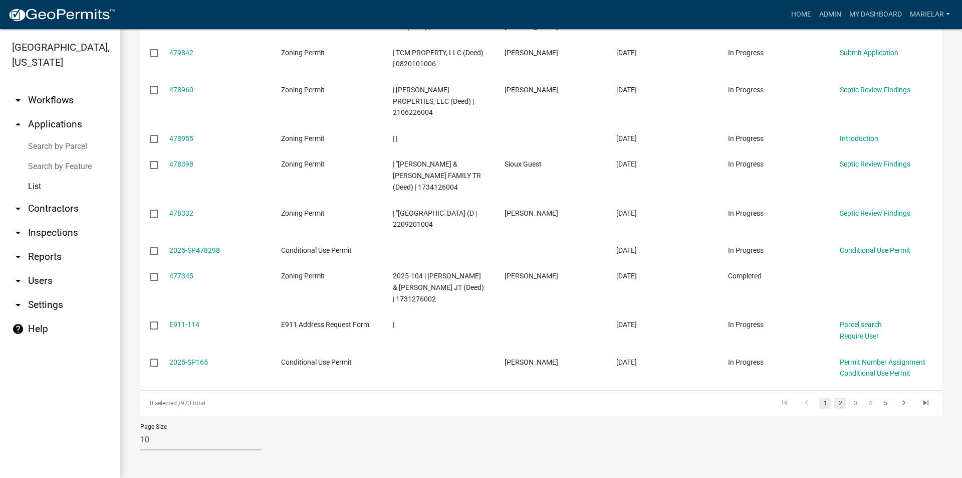
click at [834, 403] on link "2" at bounding box center [840, 402] width 12 height 11
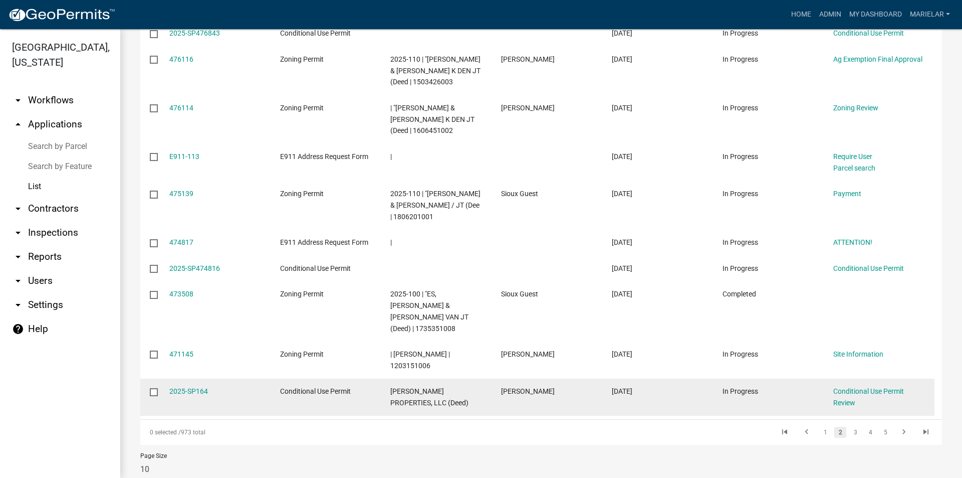
scroll to position [218, 0]
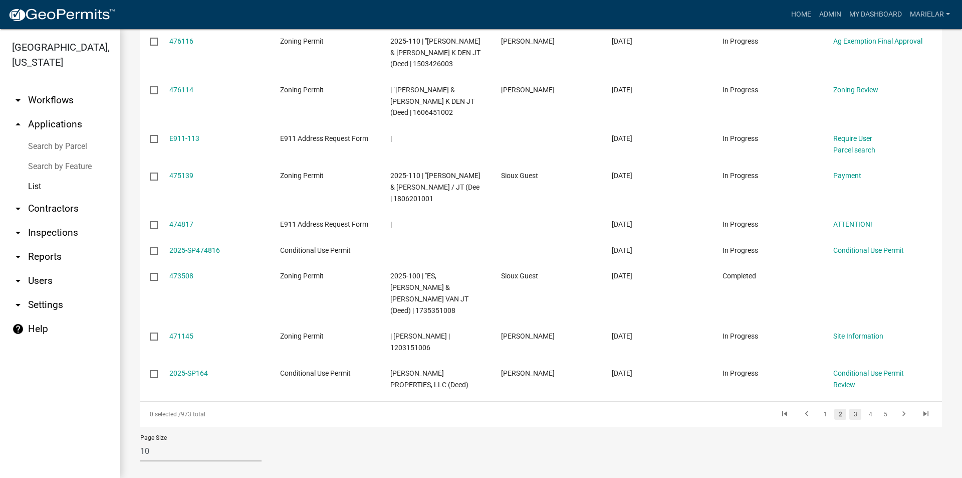
click at [849, 408] on link "3" at bounding box center [855, 413] width 12 height 11
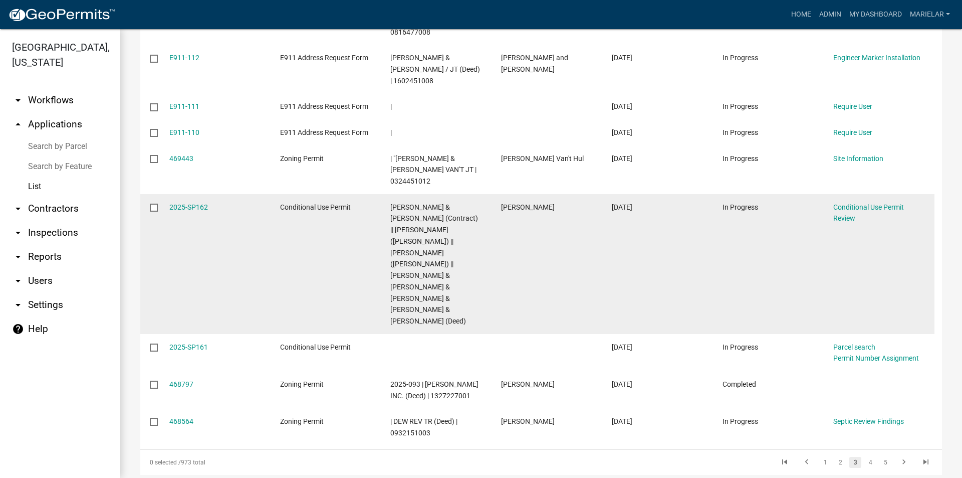
scroll to position [275, 0]
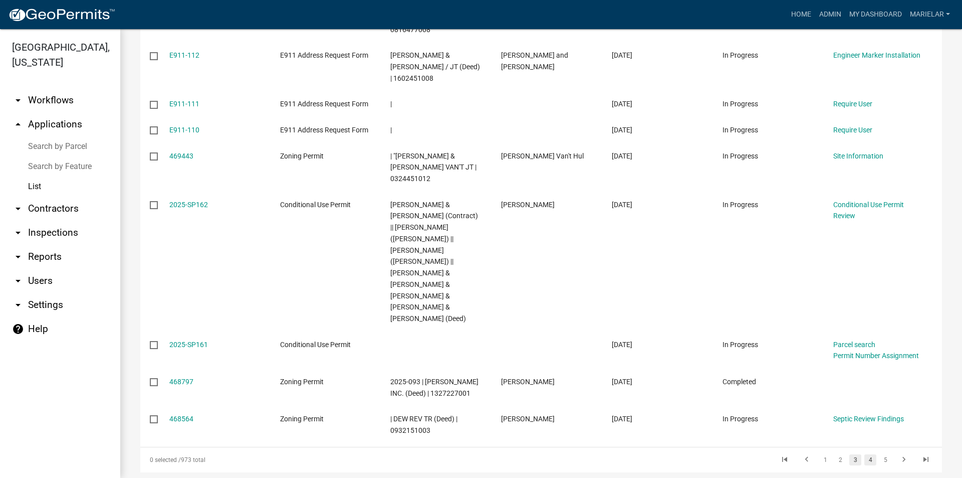
click at [864, 454] on link "4" at bounding box center [870, 459] width 12 height 11
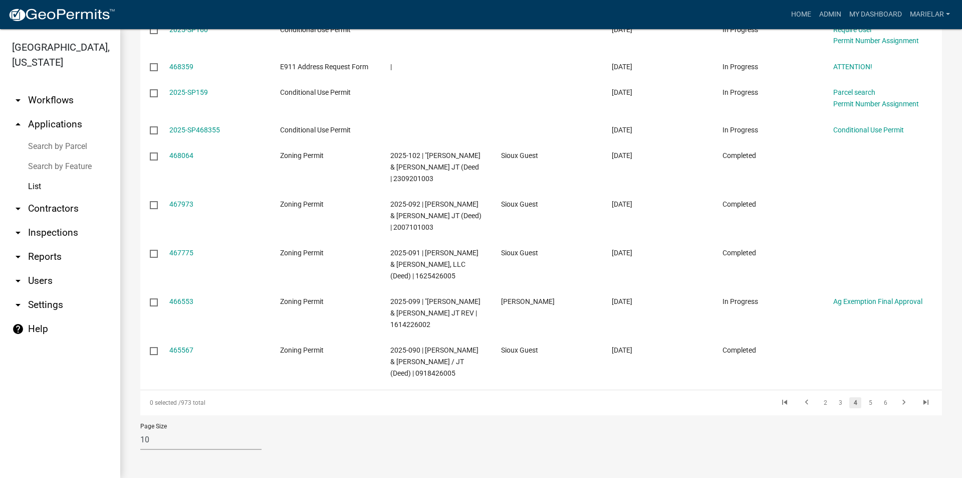
scroll to position [241, 0]
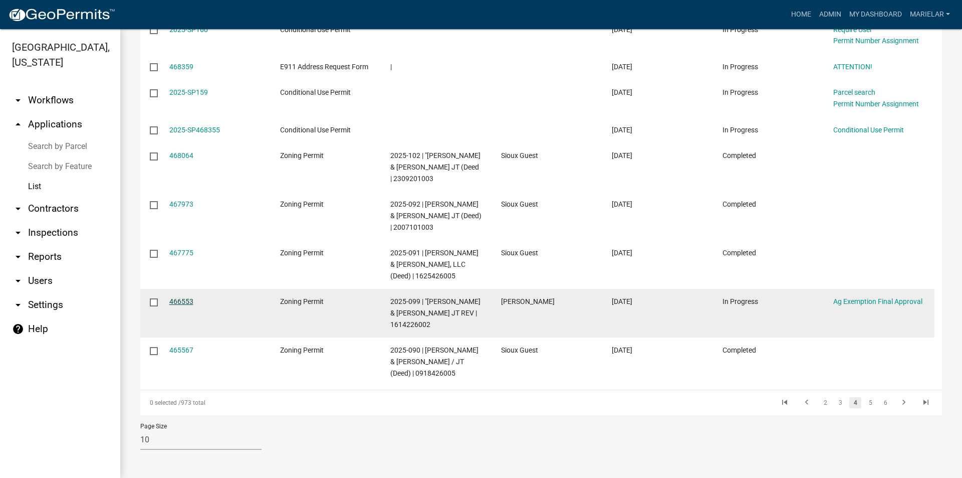
click at [189, 301] on link "466553" at bounding box center [181, 301] width 24 height 8
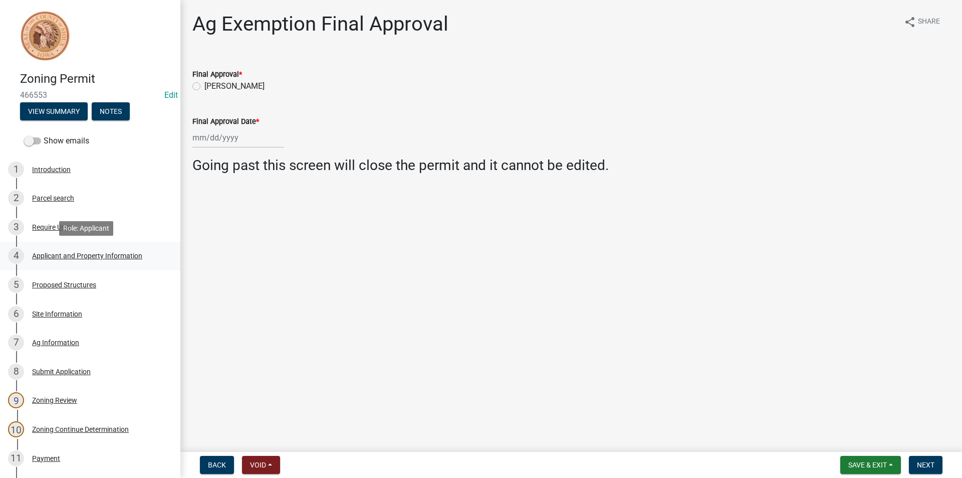
click at [96, 263] on div "4 Applicant and Property Information" at bounding box center [86, 256] width 156 height 16
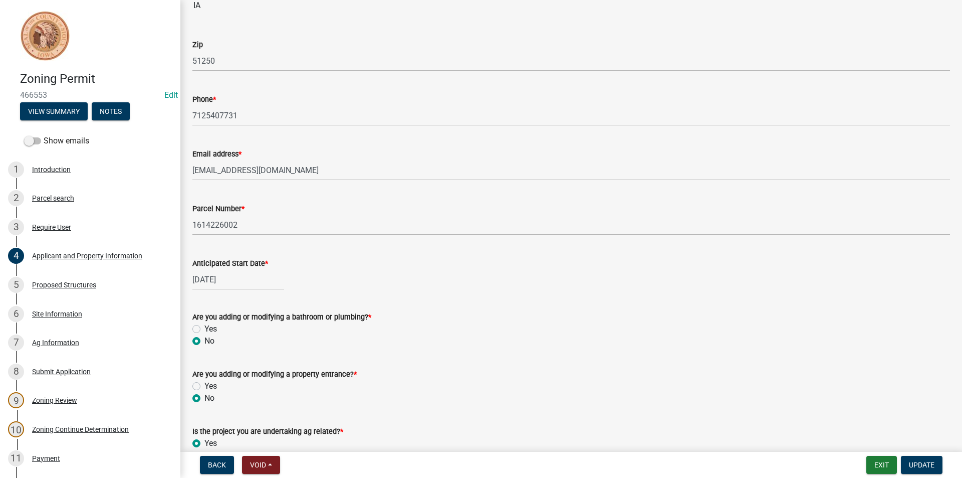
scroll to position [351, 0]
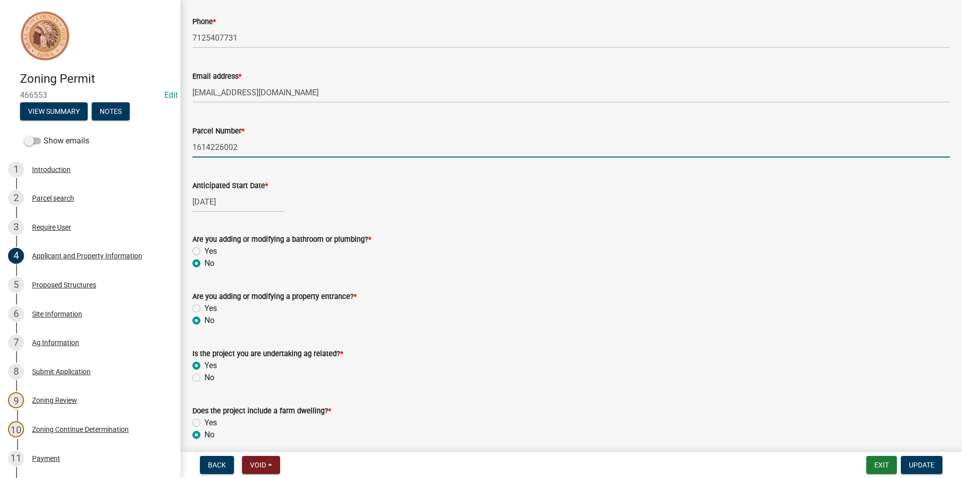
click at [218, 146] on input "1614226002" at bounding box center [571, 147] width 758 height 21
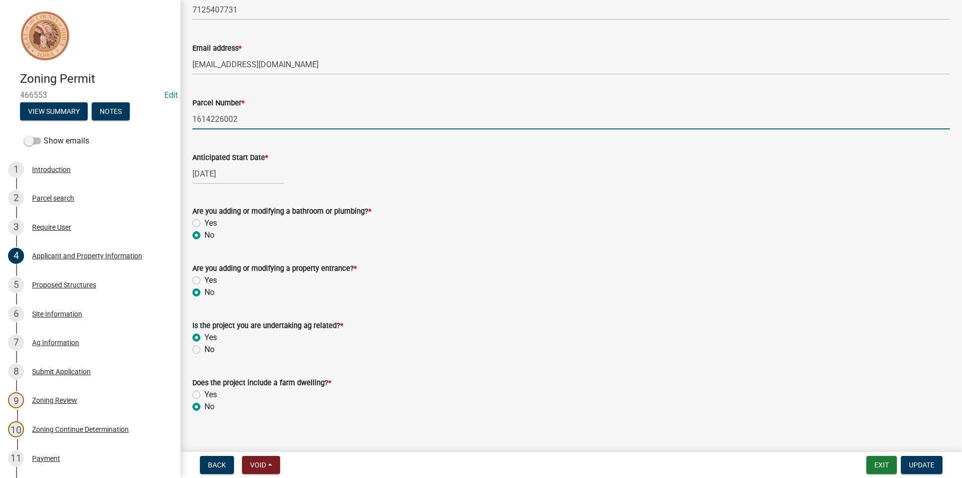
scroll to position [392, 0]
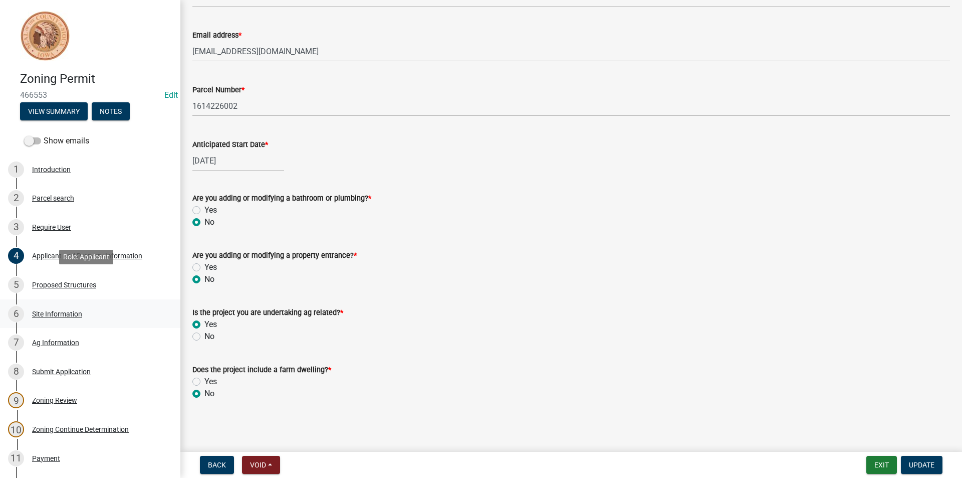
drag, startPoint x: 74, startPoint y: 287, endPoint x: 64, endPoint y: 314, distance: 28.9
click at [64, 314] on div "Site Information" at bounding box center [57, 313] width 50 height 7
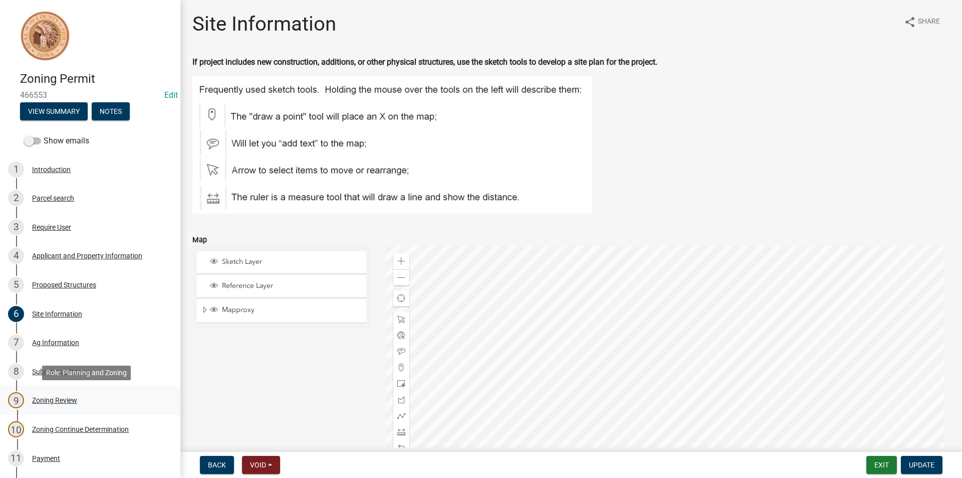
click at [51, 399] on div "Zoning Review" at bounding box center [54, 399] width 45 height 7
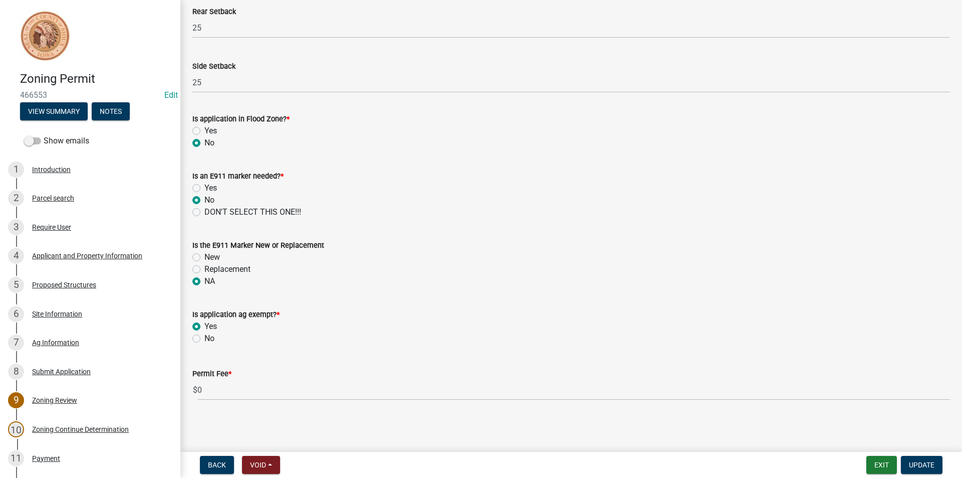
scroll to position [415, 0]
click at [79, 430] on div "Zoning Continue Determination" at bounding box center [80, 428] width 97 height 7
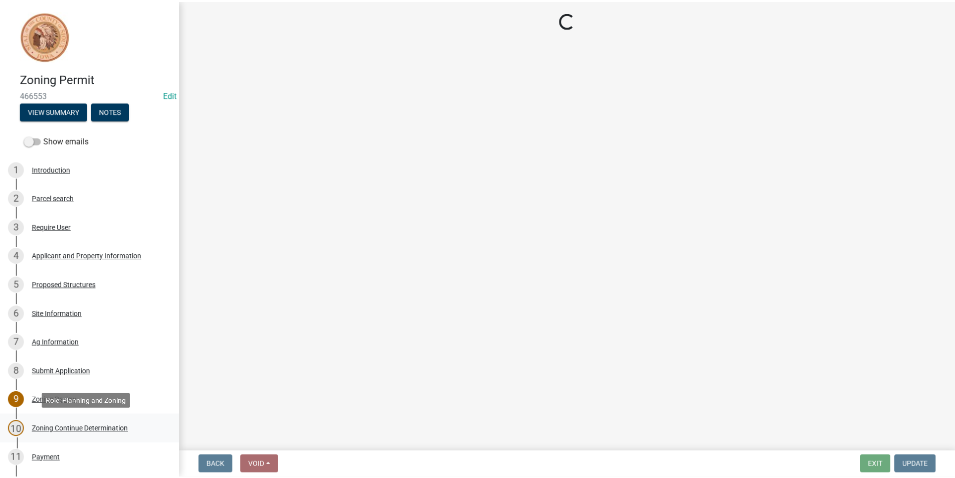
scroll to position [0, 0]
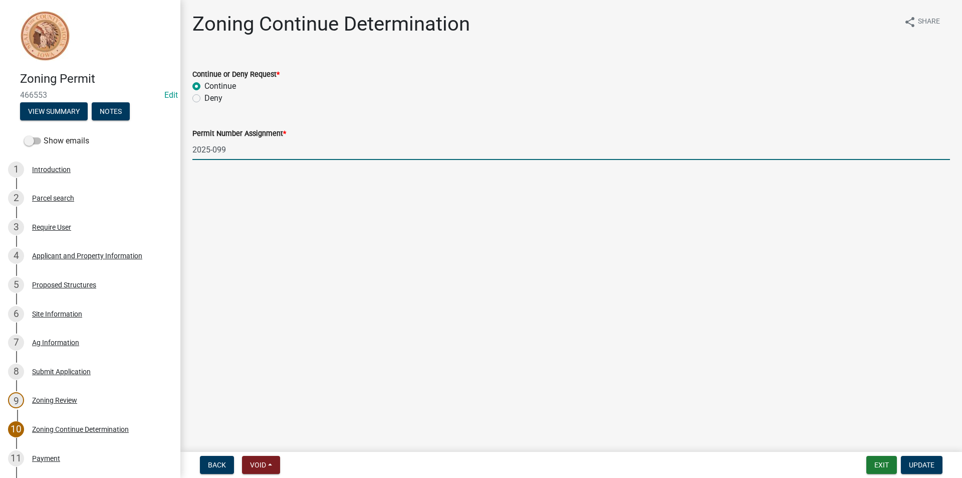
click at [235, 151] on input "2025-099" at bounding box center [571, 149] width 758 height 21
type input "2025-105"
click at [938, 463] on button "Update" at bounding box center [922, 464] width 42 height 18
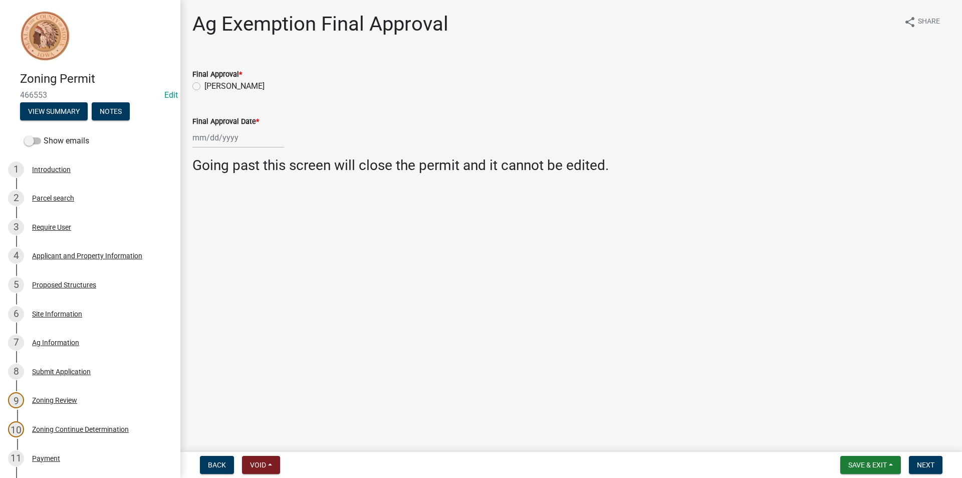
click at [204, 88] on label "[PERSON_NAME]" at bounding box center [234, 86] width 60 height 12
click at [204, 87] on input "[PERSON_NAME]" at bounding box center [207, 83] width 7 height 7
radio input "true"
select select "9"
select select "2025"
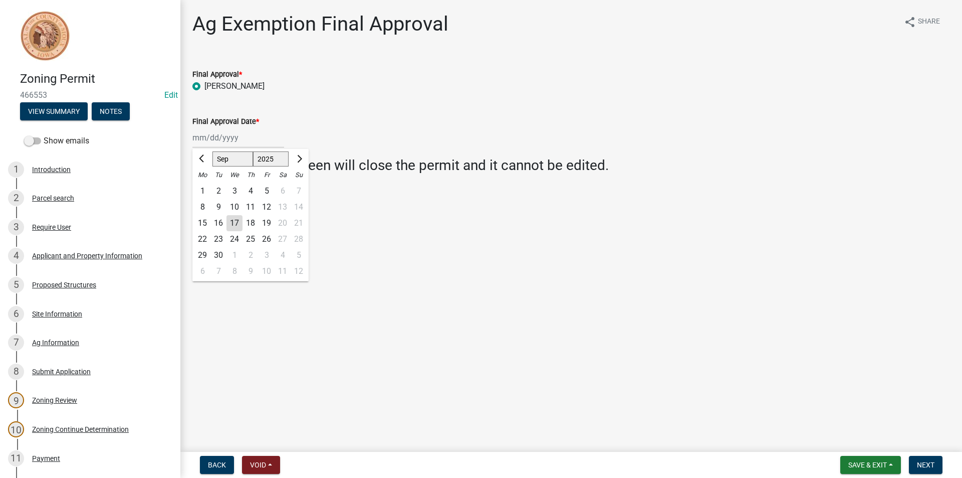
drag, startPoint x: 228, startPoint y: 139, endPoint x: 501, endPoint y: 321, distance: 327.7
click at [501, 321] on main "Ag Exemption Final Approval share Share Final Approval * [PERSON_NAME] Final Ap…" at bounding box center [571, 223] width 782 height 447
select select "9"
select select "2025"
click at [219, 145] on div "[PERSON_NAME] Feb Mar Apr [PERSON_NAME][DATE] Oct Nov [DATE] 1526 1527 1528 152…" at bounding box center [238, 137] width 92 height 21
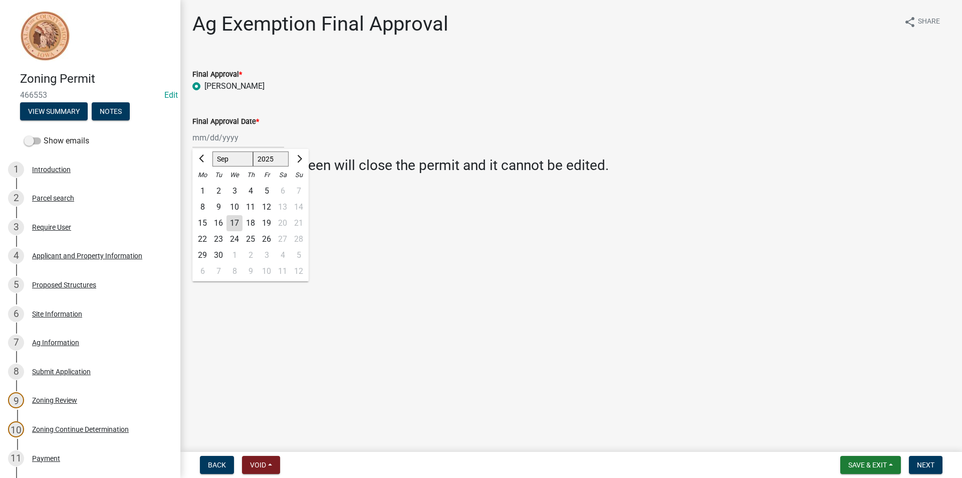
click at [238, 221] on div "17" at bounding box center [234, 223] width 16 height 16
type input "[DATE]"
click at [915, 458] on button "Next" at bounding box center [926, 464] width 34 height 18
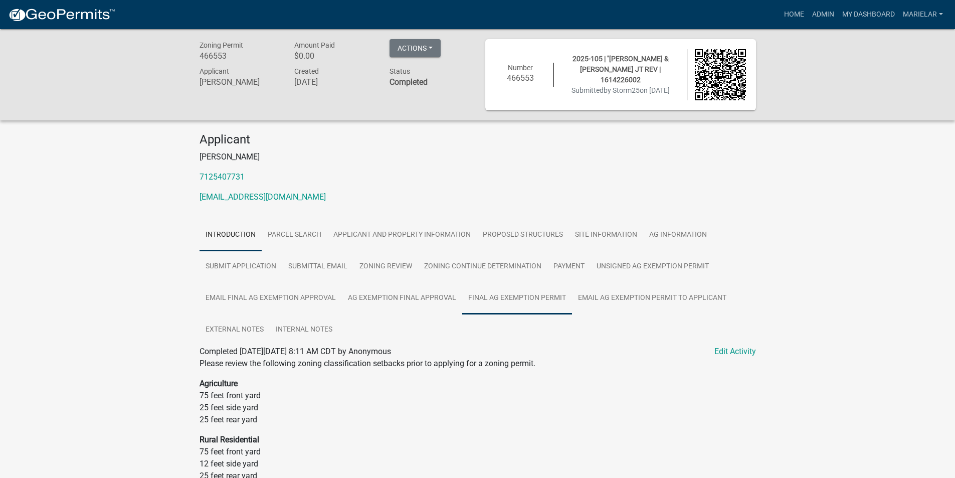
click at [545, 297] on link "Final Ag Exemption Permit" at bounding box center [517, 298] width 110 height 32
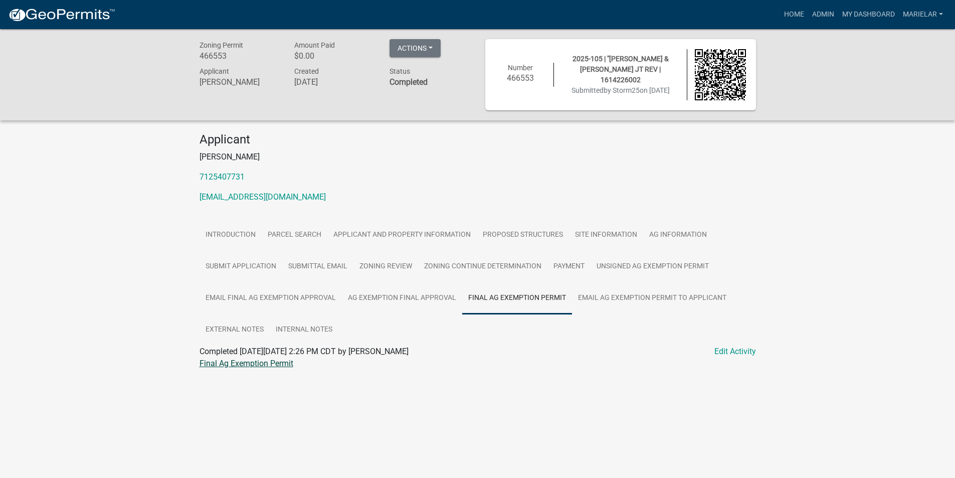
click at [266, 365] on link "Final Ag Exemption Permit" at bounding box center [246, 363] width 94 height 10
